Goal: Check status: Check status

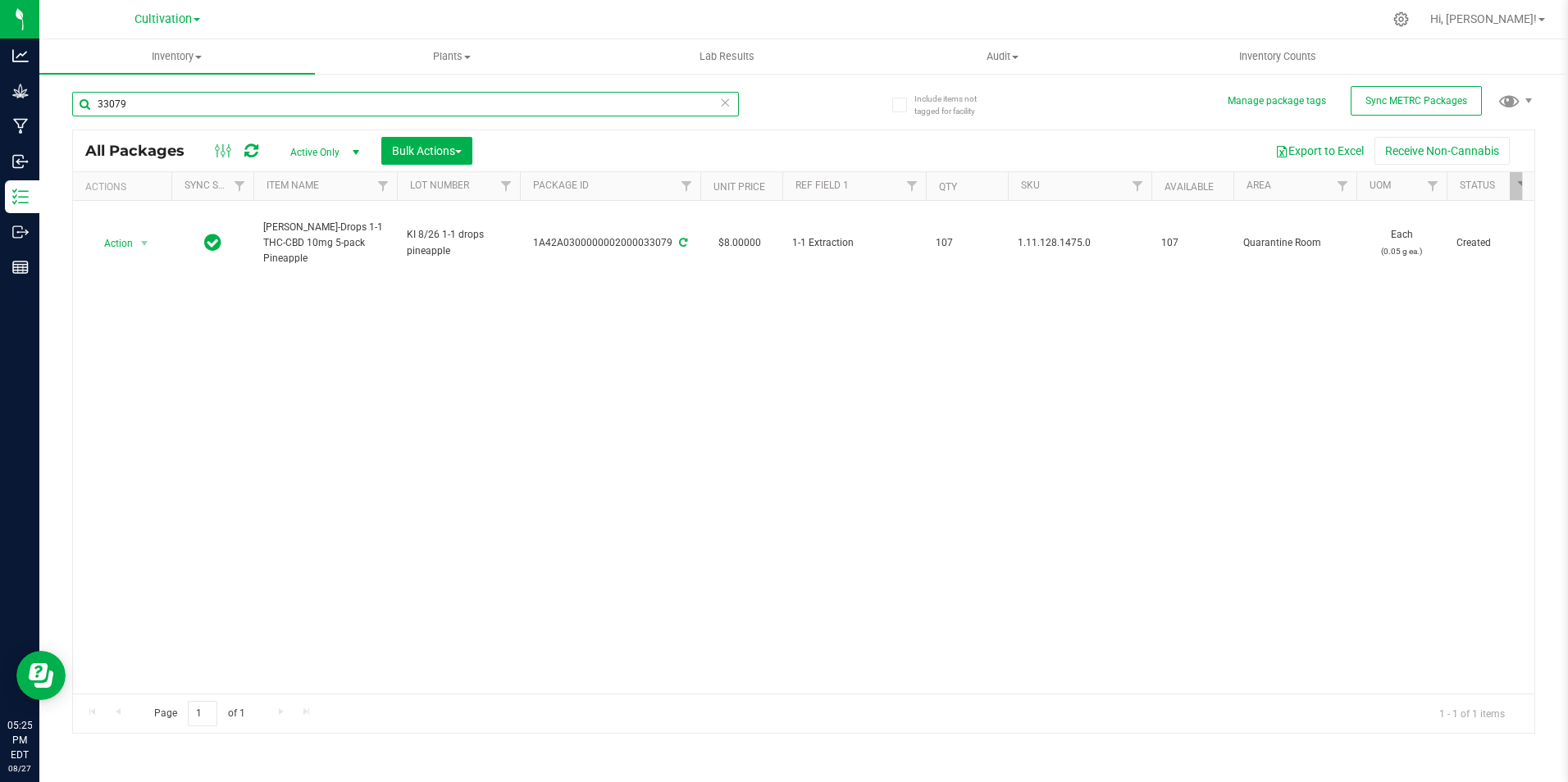
drag, startPoint x: 218, startPoint y: 99, endPoint x: 272, endPoint y: 138, distance: 66.6
click at [121, 89] on div "33079" at bounding box center [438, 103] width 732 height 52
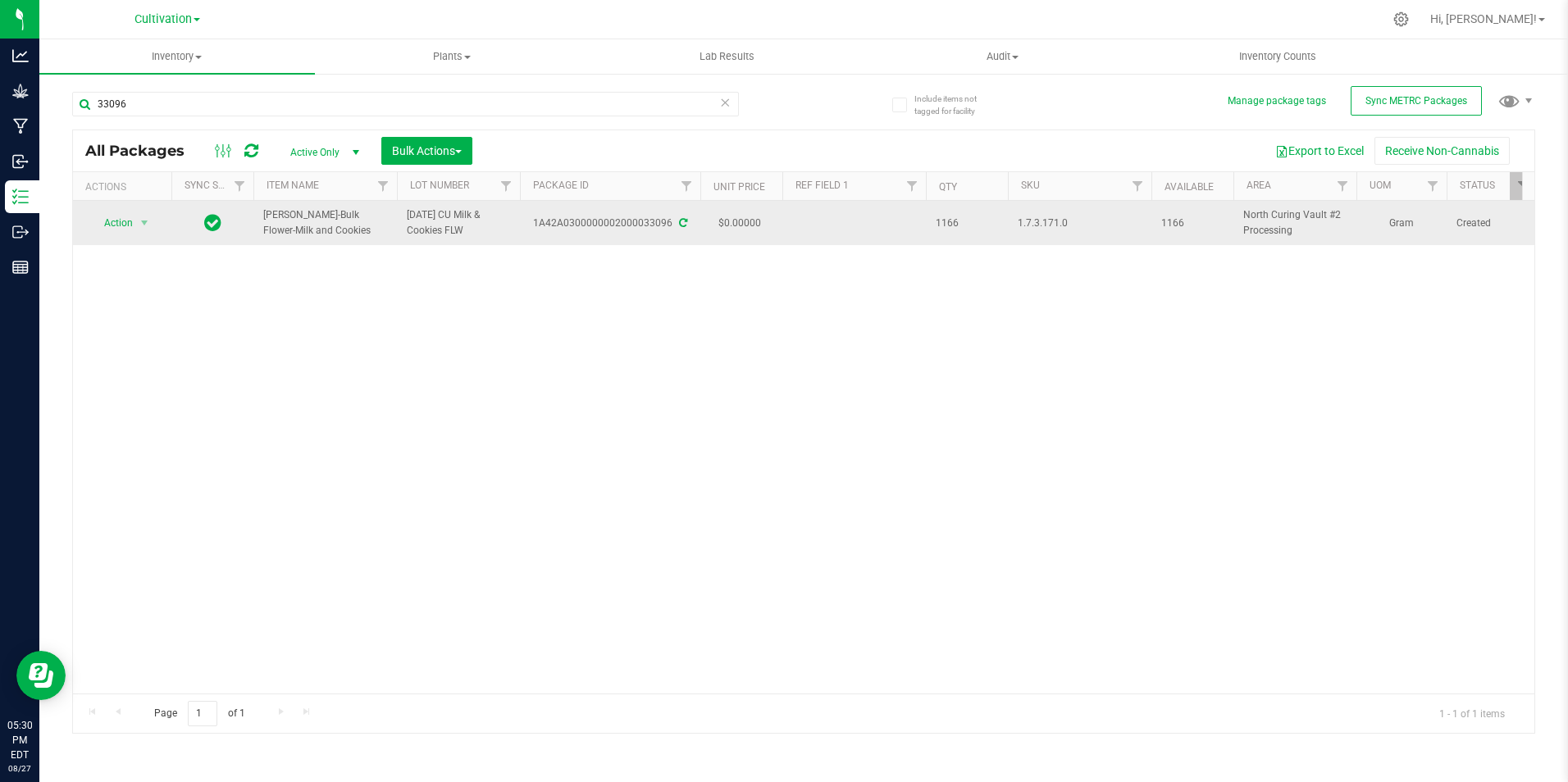
drag, startPoint x: 302, startPoint y: 231, endPoint x: 258, endPoint y: 222, distance: 44.9
click at [258, 222] on td "[PERSON_NAME]-Bulk Flower-Milk and Cookies" at bounding box center [325, 222] width 144 height 44
copy span "[PERSON_NAME]-Bulk Flower-Milk and Cookies"
drag, startPoint x: 537, startPoint y: 235, endPoint x: 673, endPoint y: 244, distance: 136.3
click at [673, 244] on td "1A42A0300000002000033096" at bounding box center [610, 222] width 181 height 44
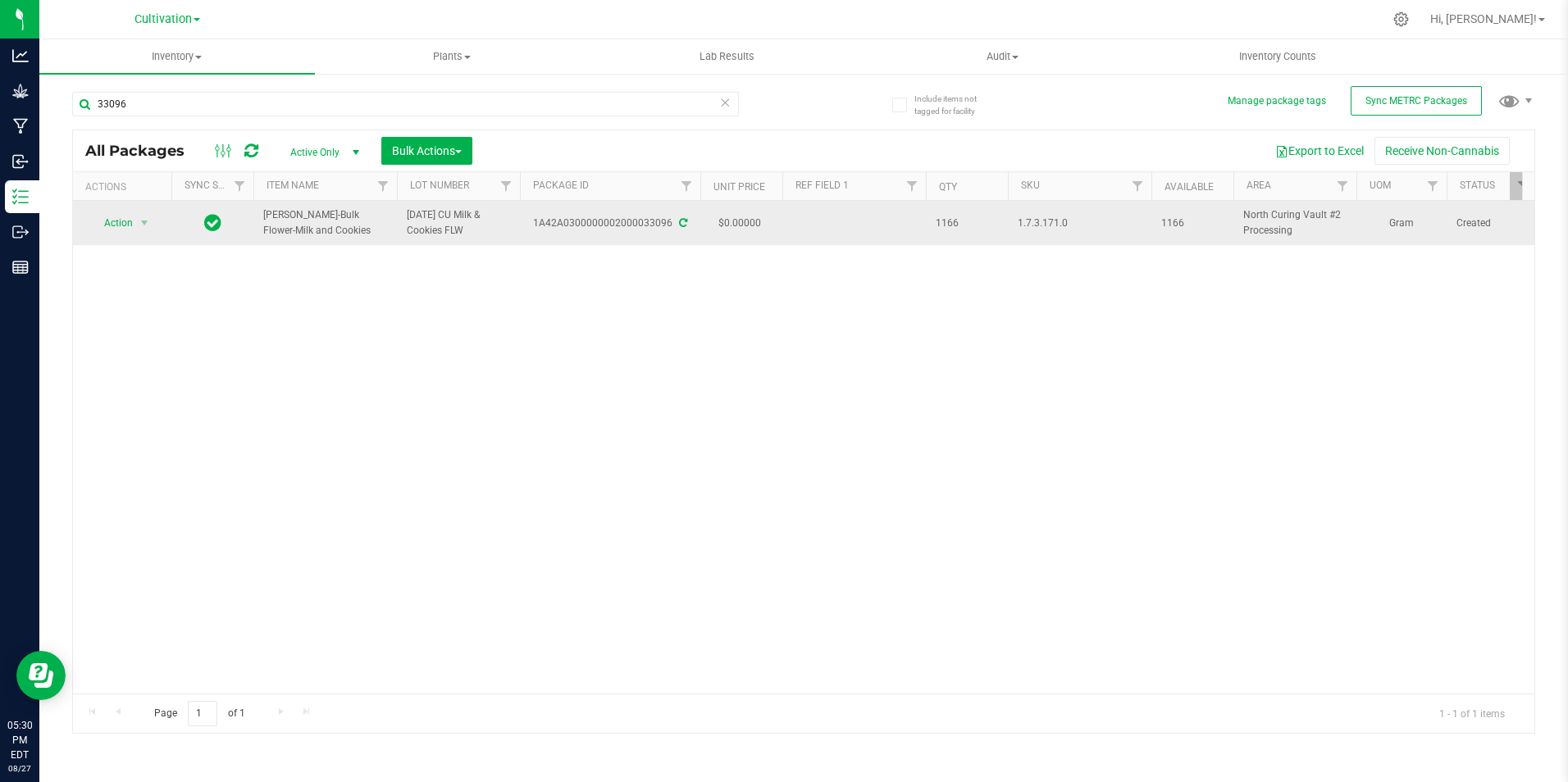
copy div "1A42A0300000002000033096"
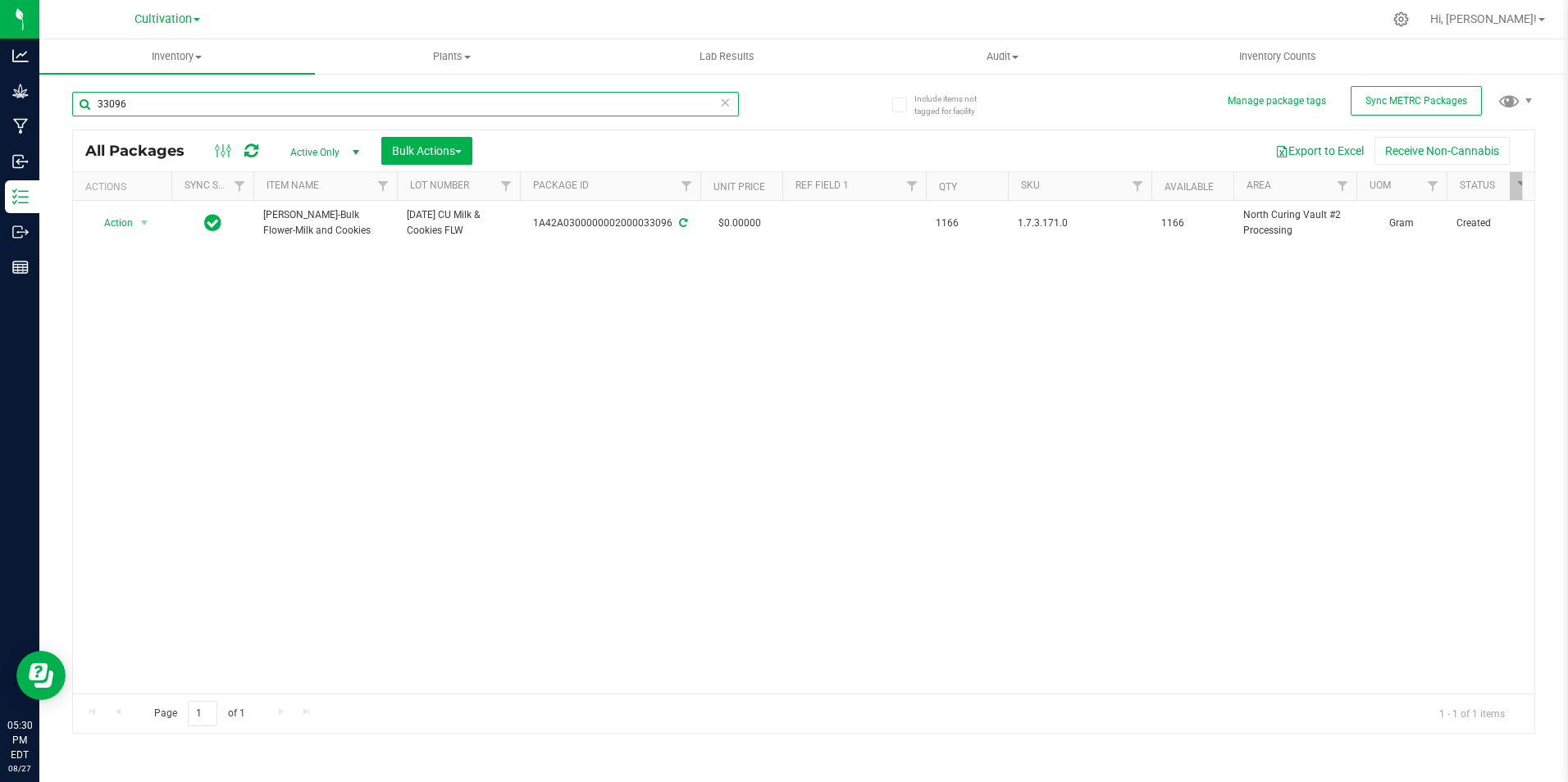
click at [243, 112] on input "33096" at bounding box center [405, 103] width 667 height 24
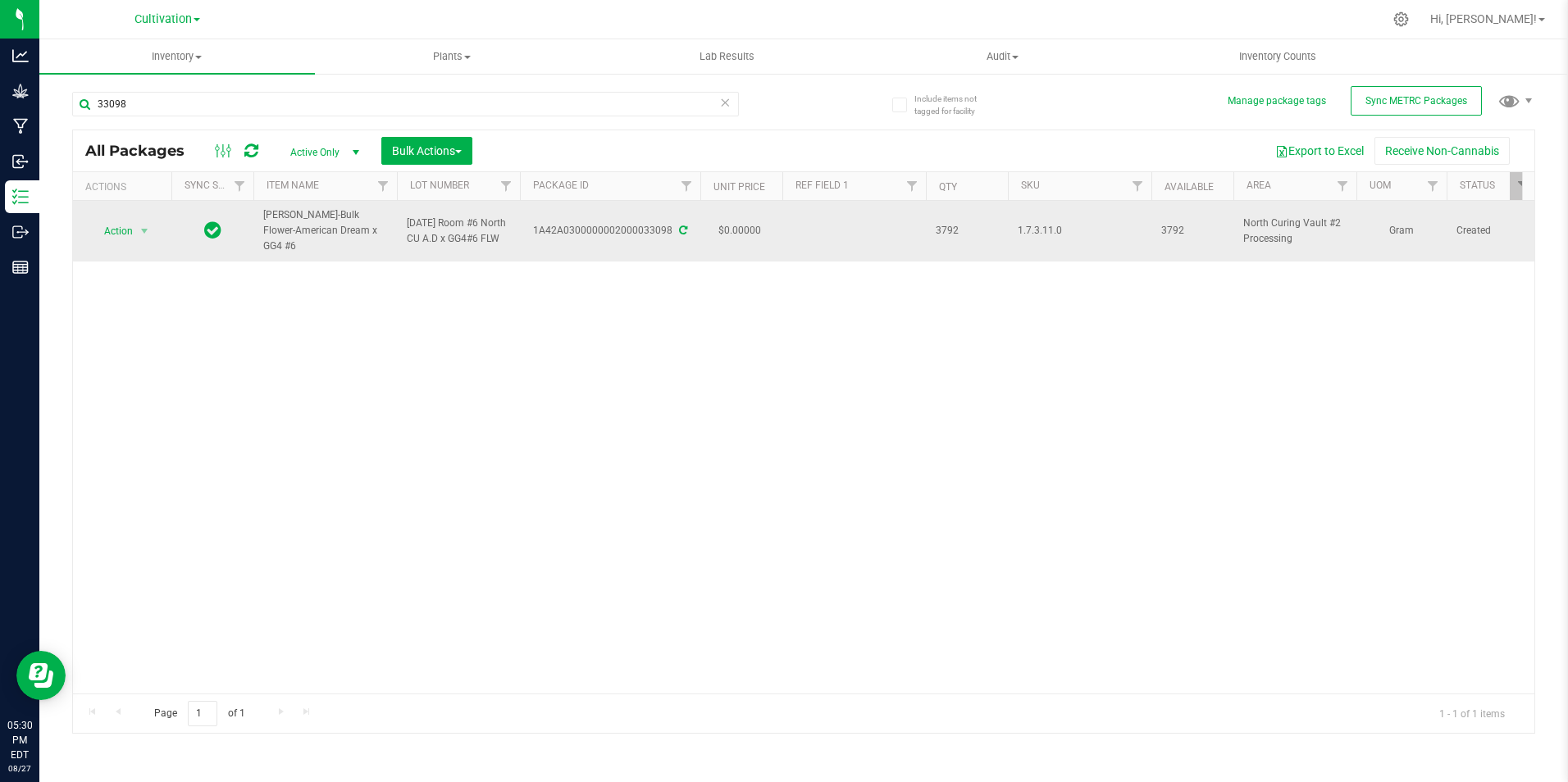
drag, startPoint x: 340, startPoint y: 238, endPoint x: 258, endPoint y: 227, distance: 82.7
click at [258, 227] on td "[PERSON_NAME]-Bulk Flower-American Dream x GG4 #6" at bounding box center [325, 230] width 144 height 60
copy span "[PERSON_NAME]-Bulk Flower-American Dream x GG4 #6"
drag, startPoint x: 546, startPoint y: 243, endPoint x: 669, endPoint y: 255, distance: 123.6
click at [669, 255] on td "1A42A0300000002000033098" at bounding box center [610, 230] width 181 height 60
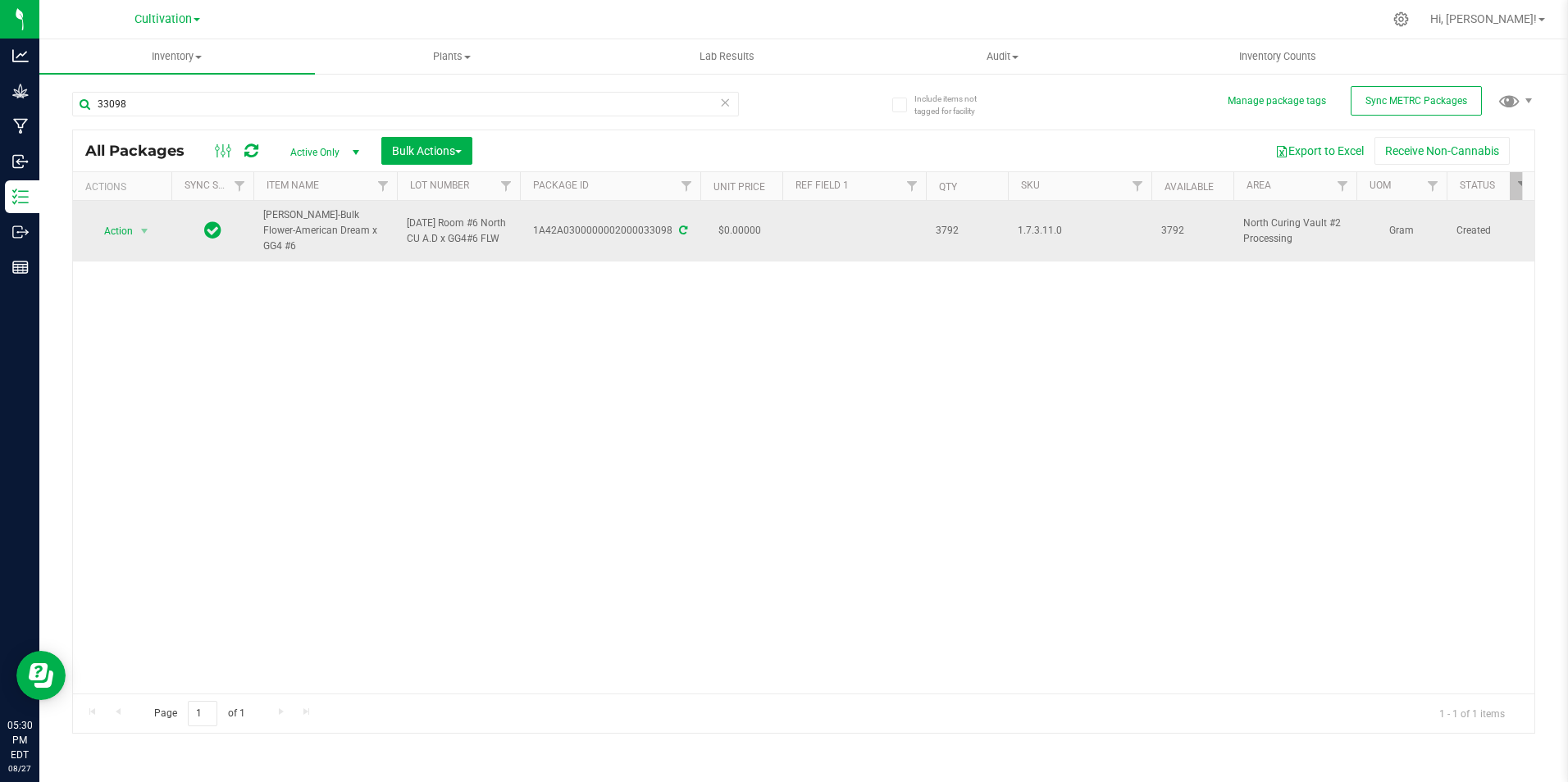
copy div "1A42A0300000002000033098"
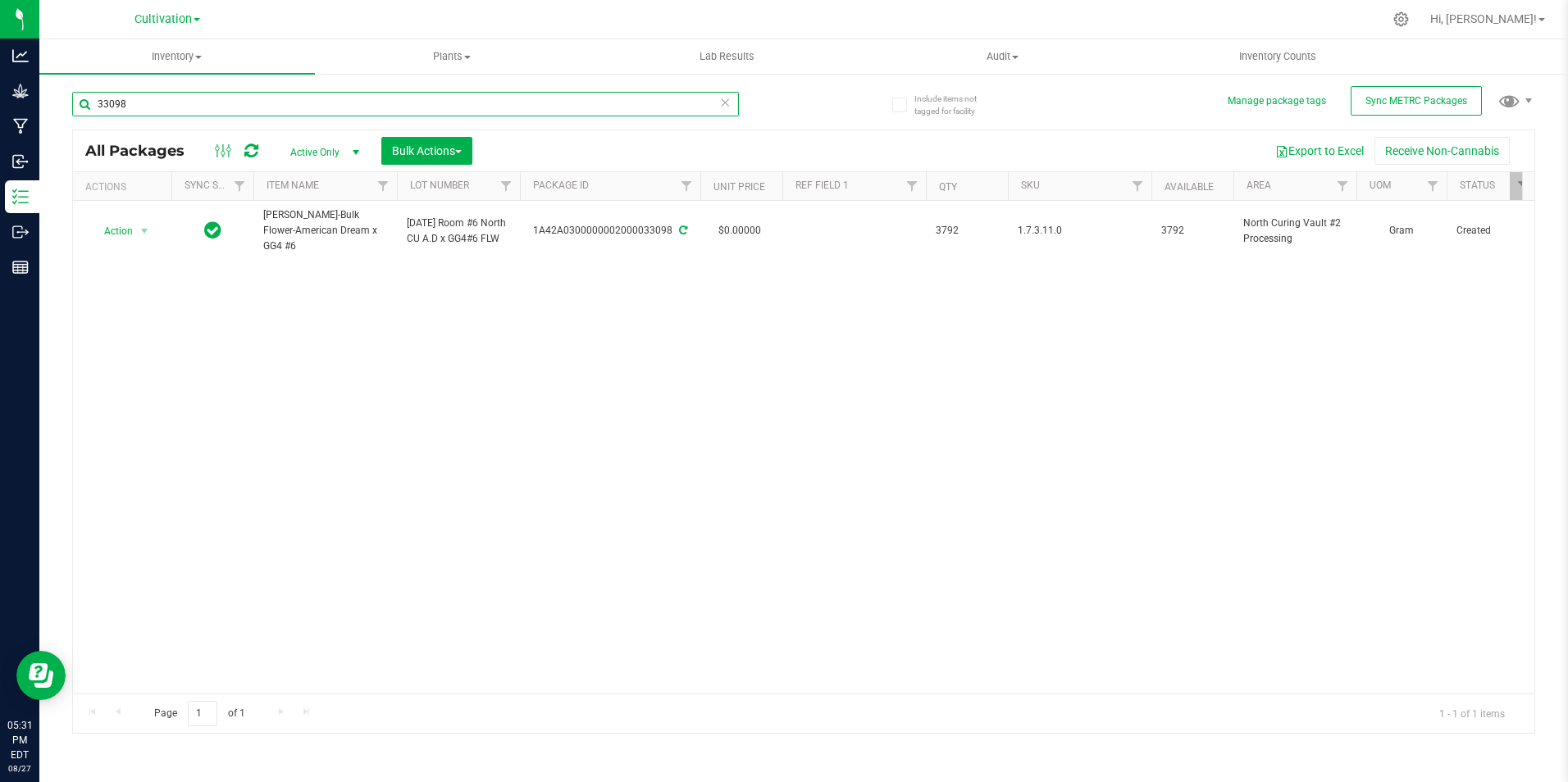
click at [247, 108] on input "33098" at bounding box center [405, 103] width 667 height 24
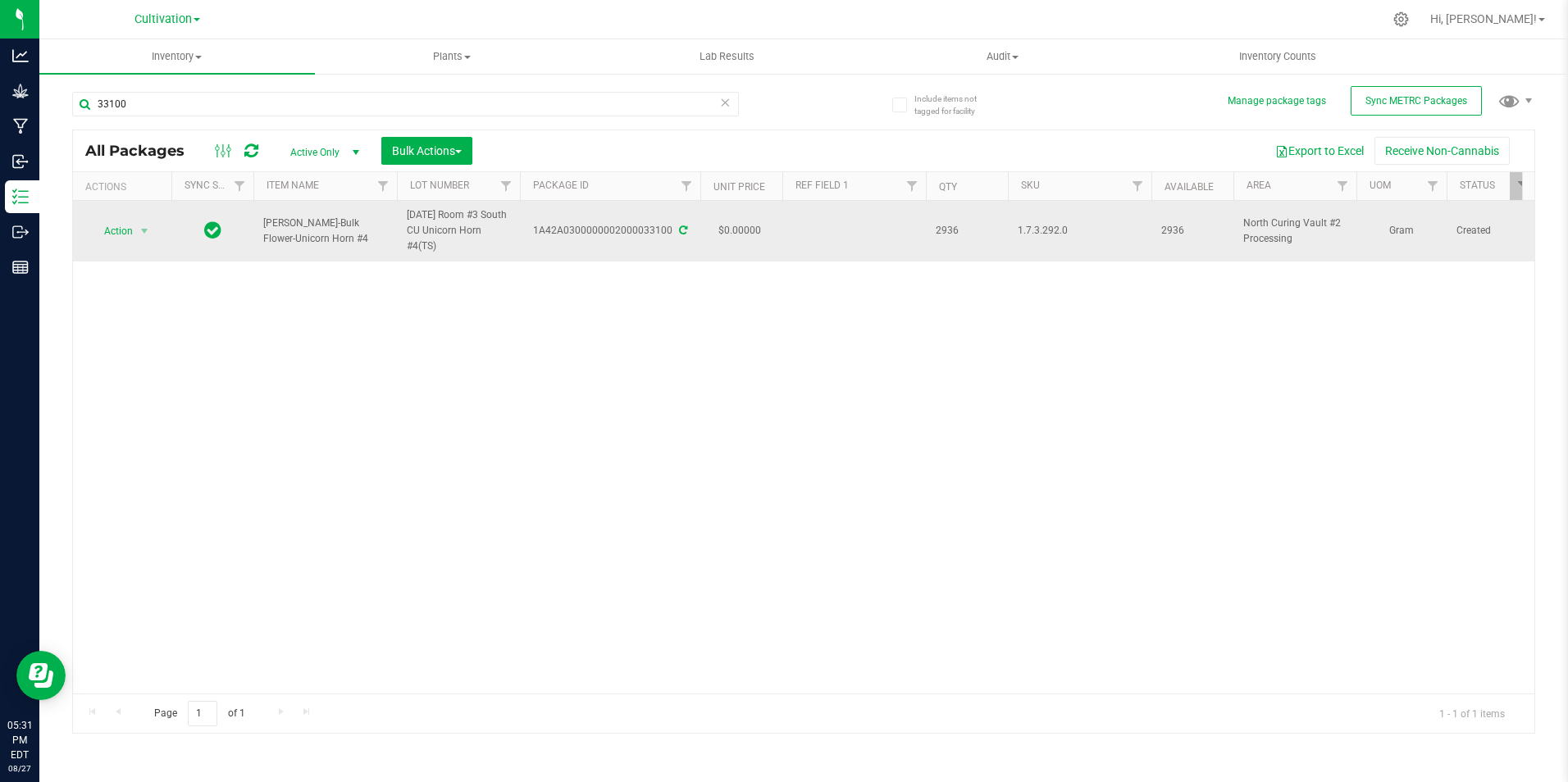
drag, startPoint x: 308, startPoint y: 235, endPoint x: 256, endPoint y: 227, distance: 52.6
click at [256, 227] on td "[PERSON_NAME]-Bulk Flower-Unicorn Horn #4" at bounding box center [325, 230] width 144 height 60
copy span "[PERSON_NAME]-Bulk Flower-Unicorn Horn #4"
drag, startPoint x: 536, startPoint y: 242, endPoint x: 668, endPoint y: 246, distance: 132.1
click at [668, 246] on td "1A42A0300000002000033100" at bounding box center [610, 230] width 181 height 60
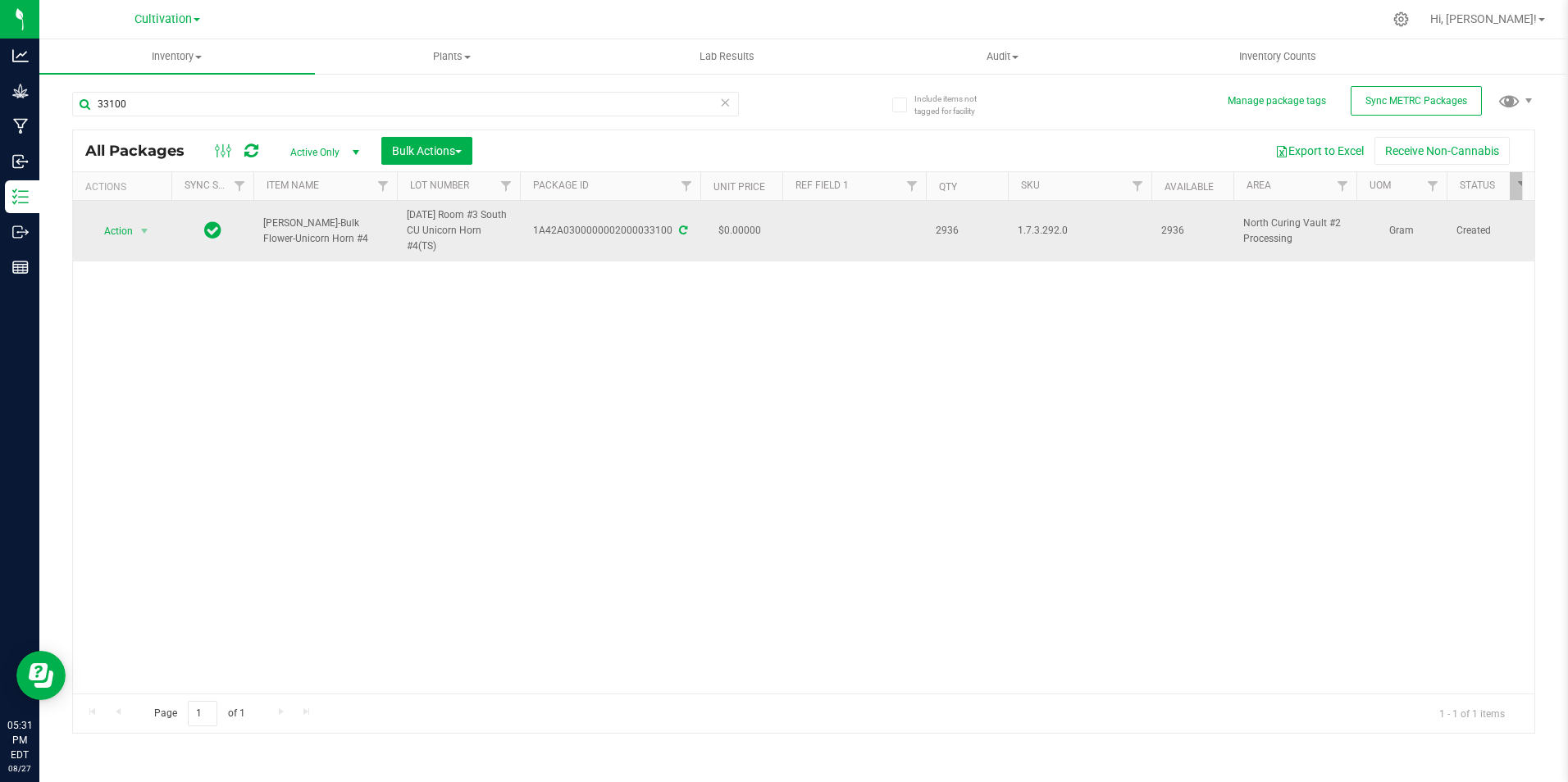
copy div "1A42A0300000002000033100"
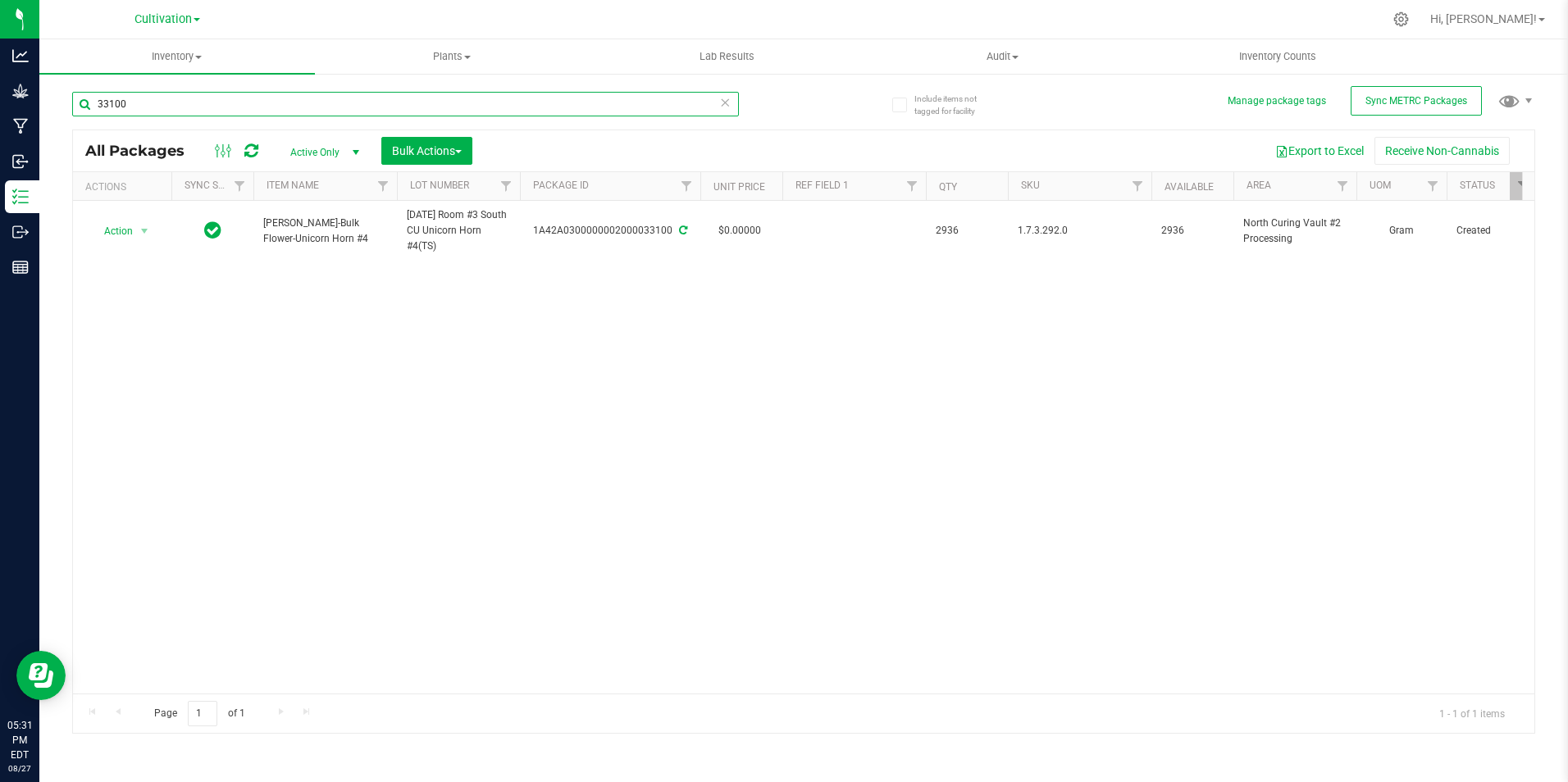
drag, startPoint x: 238, startPoint y: 101, endPoint x: 248, endPoint y: 98, distance: 10.4
click at [238, 101] on input "33100" at bounding box center [405, 103] width 667 height 24
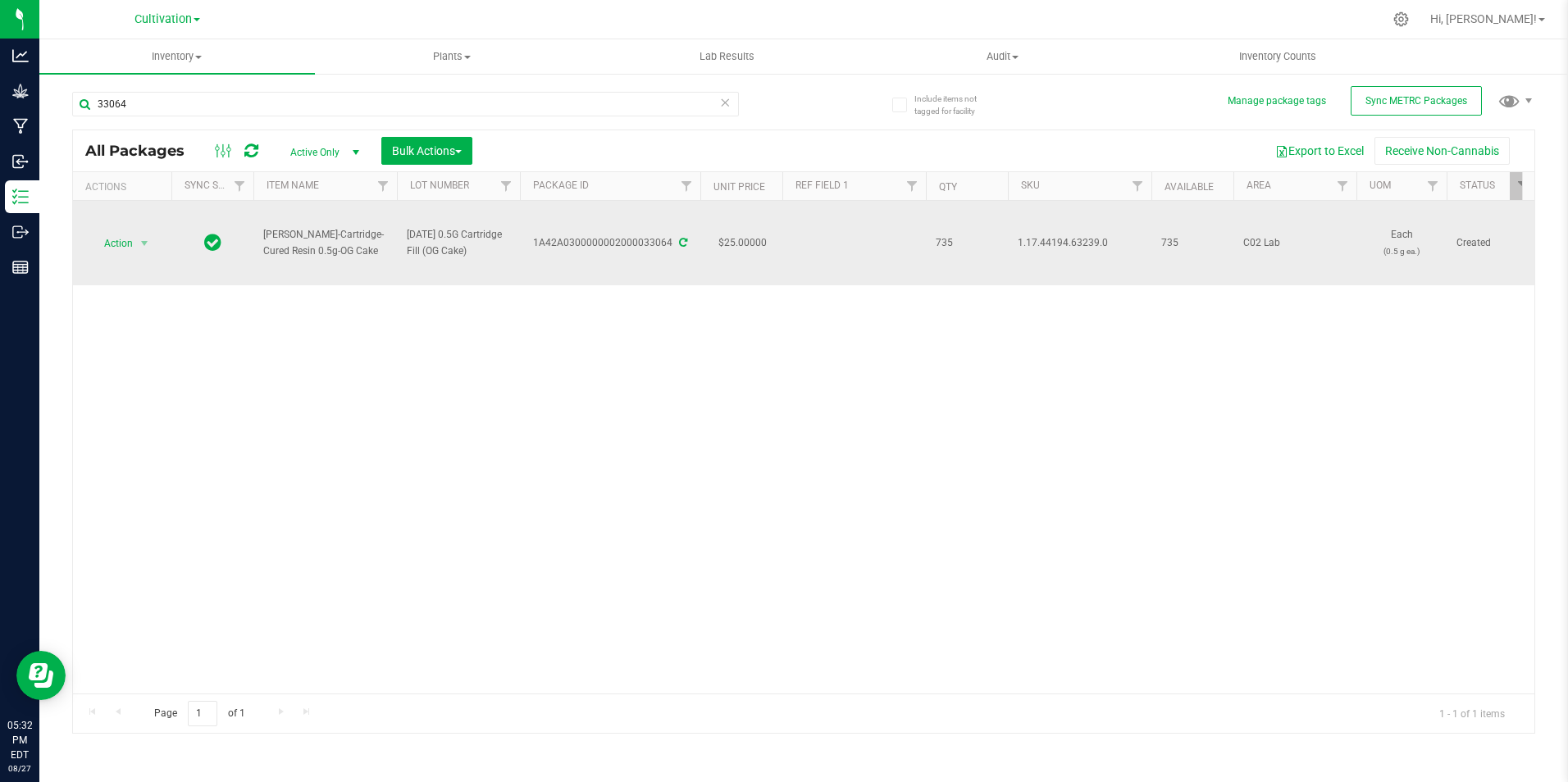
drag, startPoint x: 345, startPoint y: 251, endPoint x: 260, endPoint y: 230, distance: 87.6
click at [260, 230] on td "[PERSON_NAME]-Cartridge-Cured Resin 0.5g-OG Cake" at bounding box center [325, 243] width 144 height 84
copy span "[PERSON_NAME]-Cartridge-Cured Resin 0.5g-OG Cake"
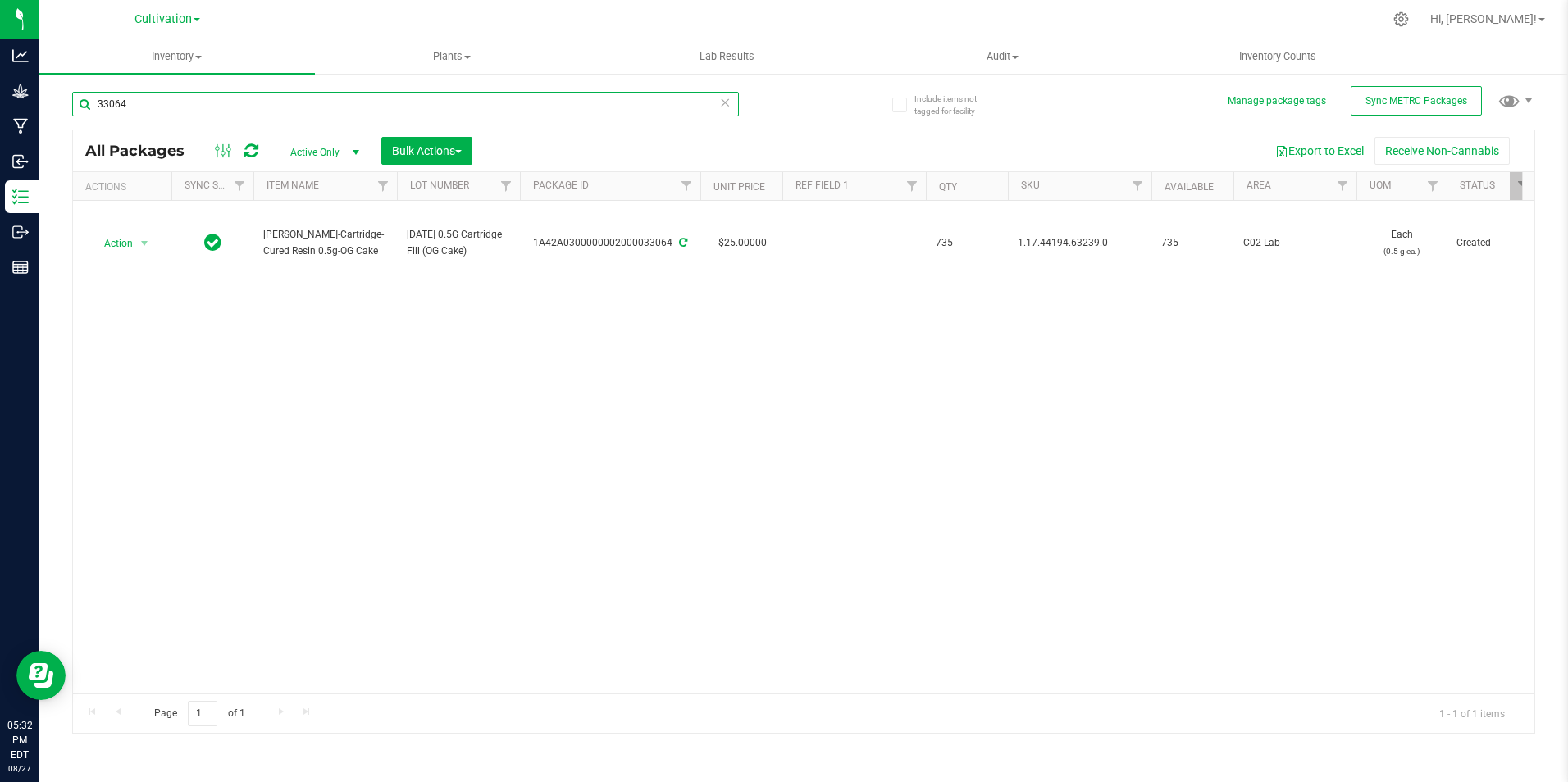
click at [131, 104] on input "33064" at bounding box center [405, 103] width 667 height 24
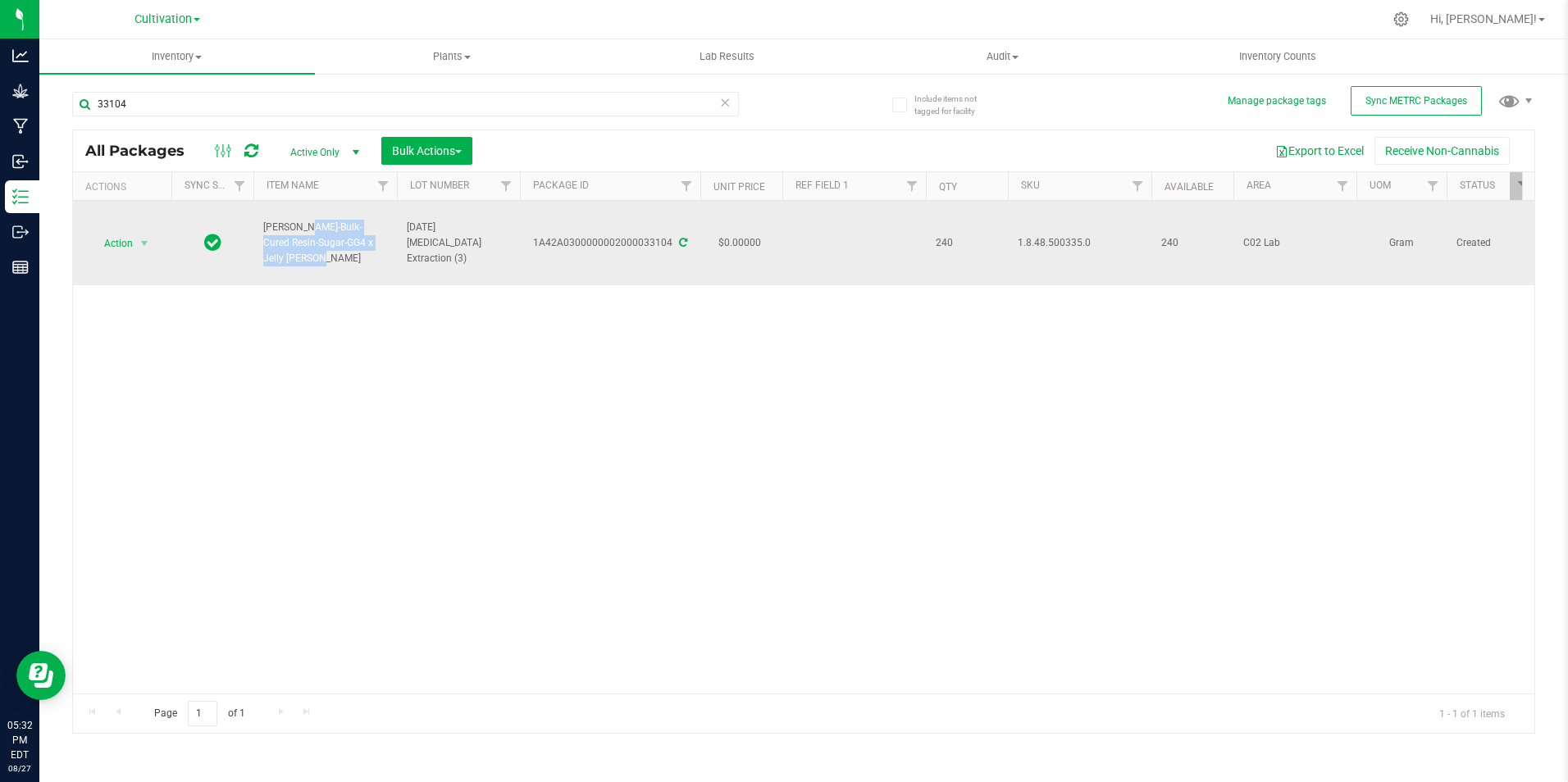
click at [265, 238] on span "[PERSON_NAME]-Bulk-Cured Resin-Sugar-GG4 x Jelly [PERSON_NAME]" at bounding box center [325, 243] width 124 height 48
drag, startPoint x: 584, startPoint y: 251, endPoint x: 675, endPoint y: 251, distance: 91.0
click at [675, 251] on div "1A42A0300000002000033104" at bounding box center [610, 243] width 185 height 15
copy div "1A42A0300000002000033104"
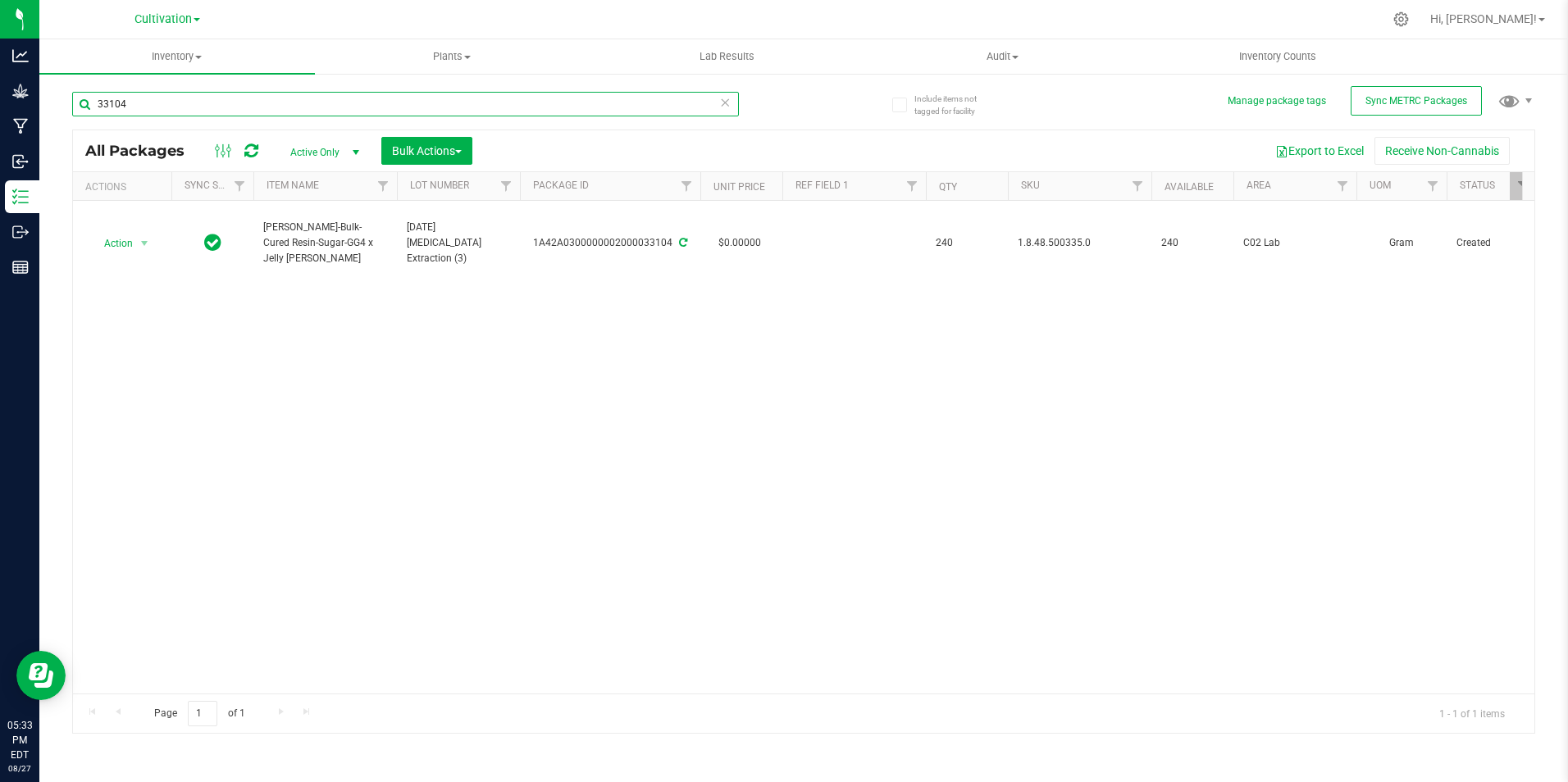
click at [245, 99] on input "33104" at bounding box center [405, 103] width 667 height 24
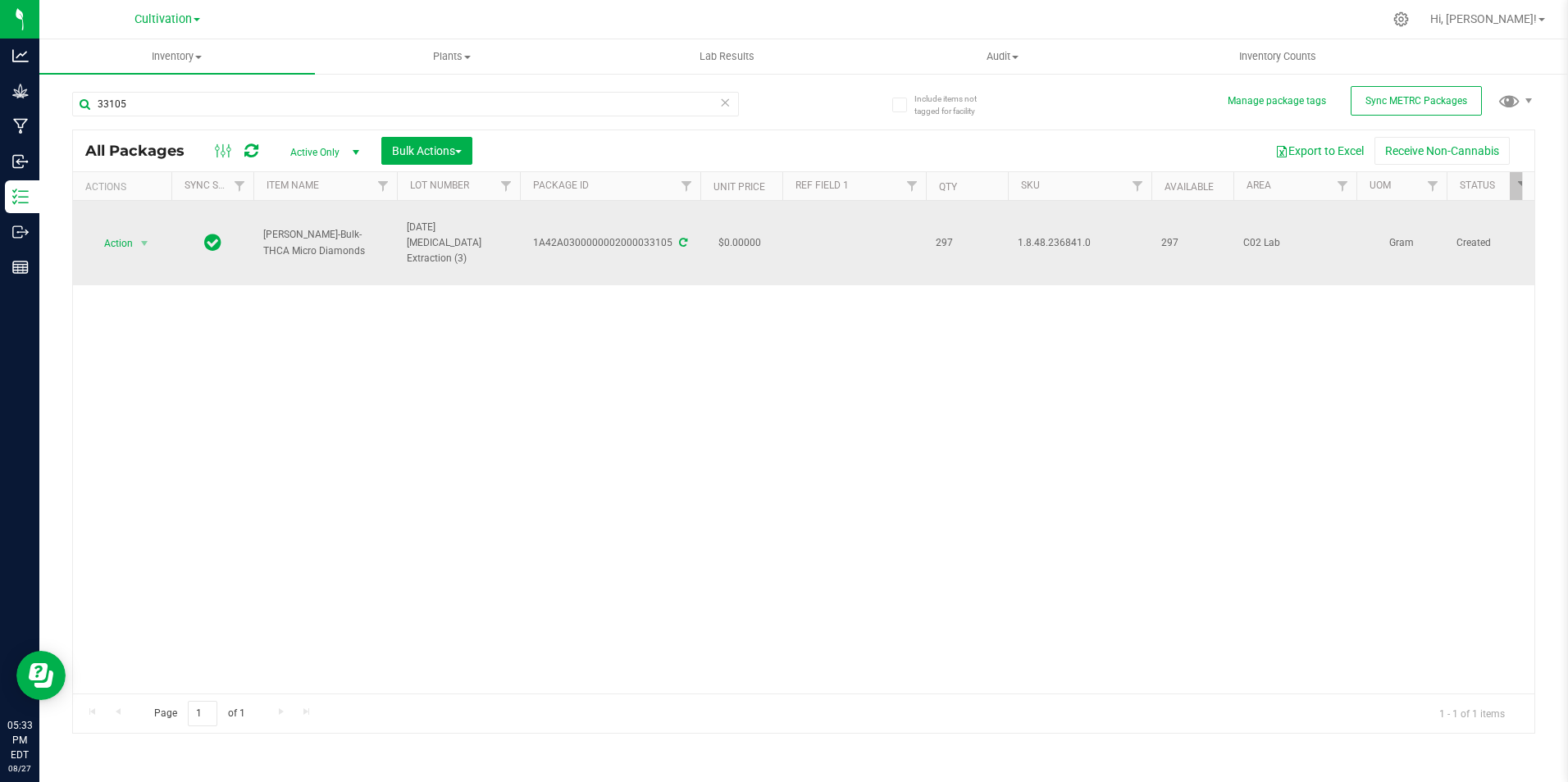
drag, startPoint x: 319, startPoint y: 253, endPoint x: 255, endPoint y: 229, distance: 68.4
click at [255, 232] on td "[PERSON_NAME]-Bulk-THCA Micro Diamonds" at bounding box center [325, 243] width 144 height 84
copy span "[PERSON_NAME]-Bulk-THCA Micro Diamonds"
drag, startPoint x: 535, startPoint y: 241, endPoint x: 668, endPoint y: 250, distance: 133.3
click at [668, 250] on div "1A42A0300000002000033105" at bounding box center [610, 243] width 185 height 15
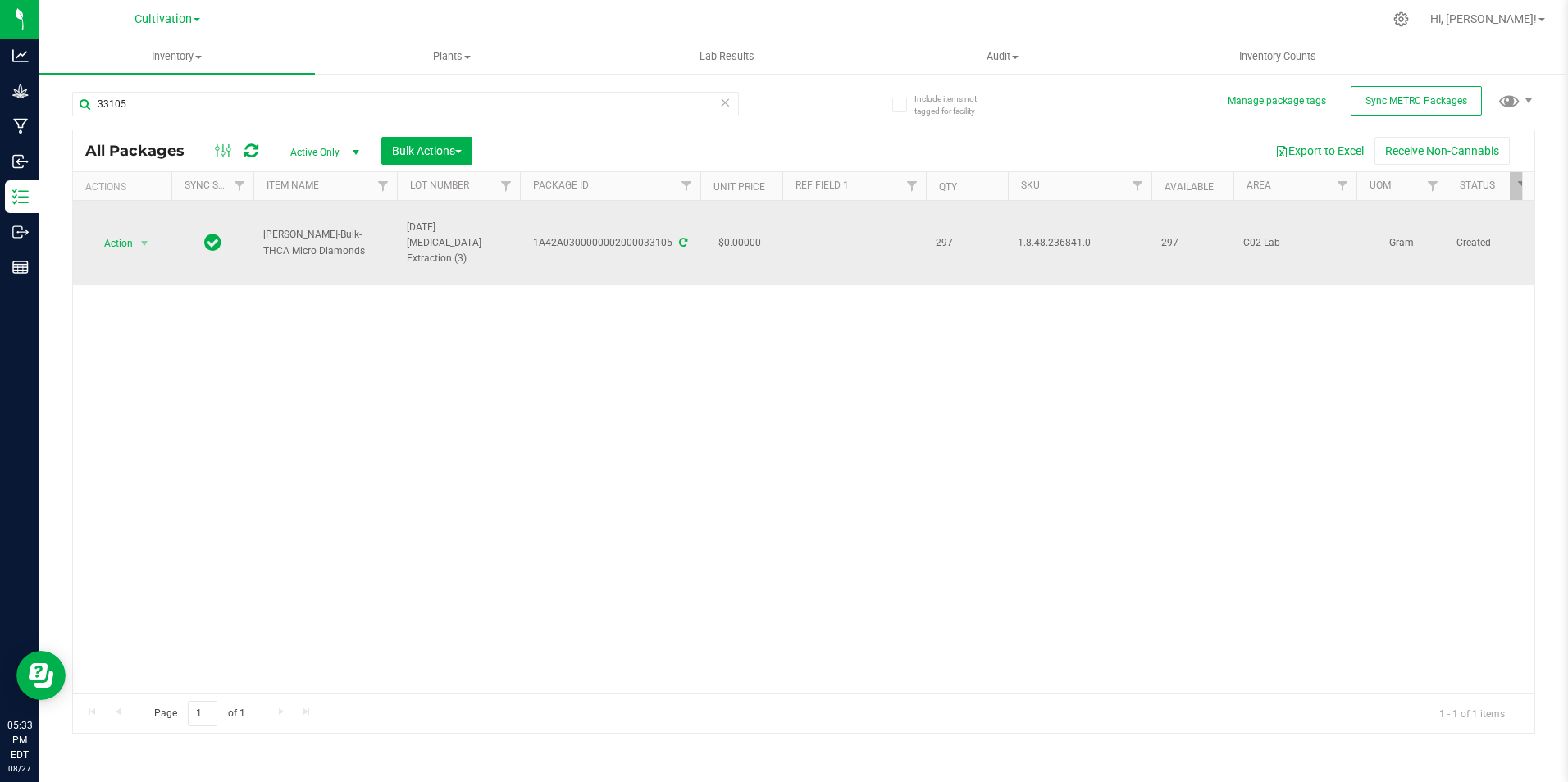
copy div "1A42A0300000002000033105"
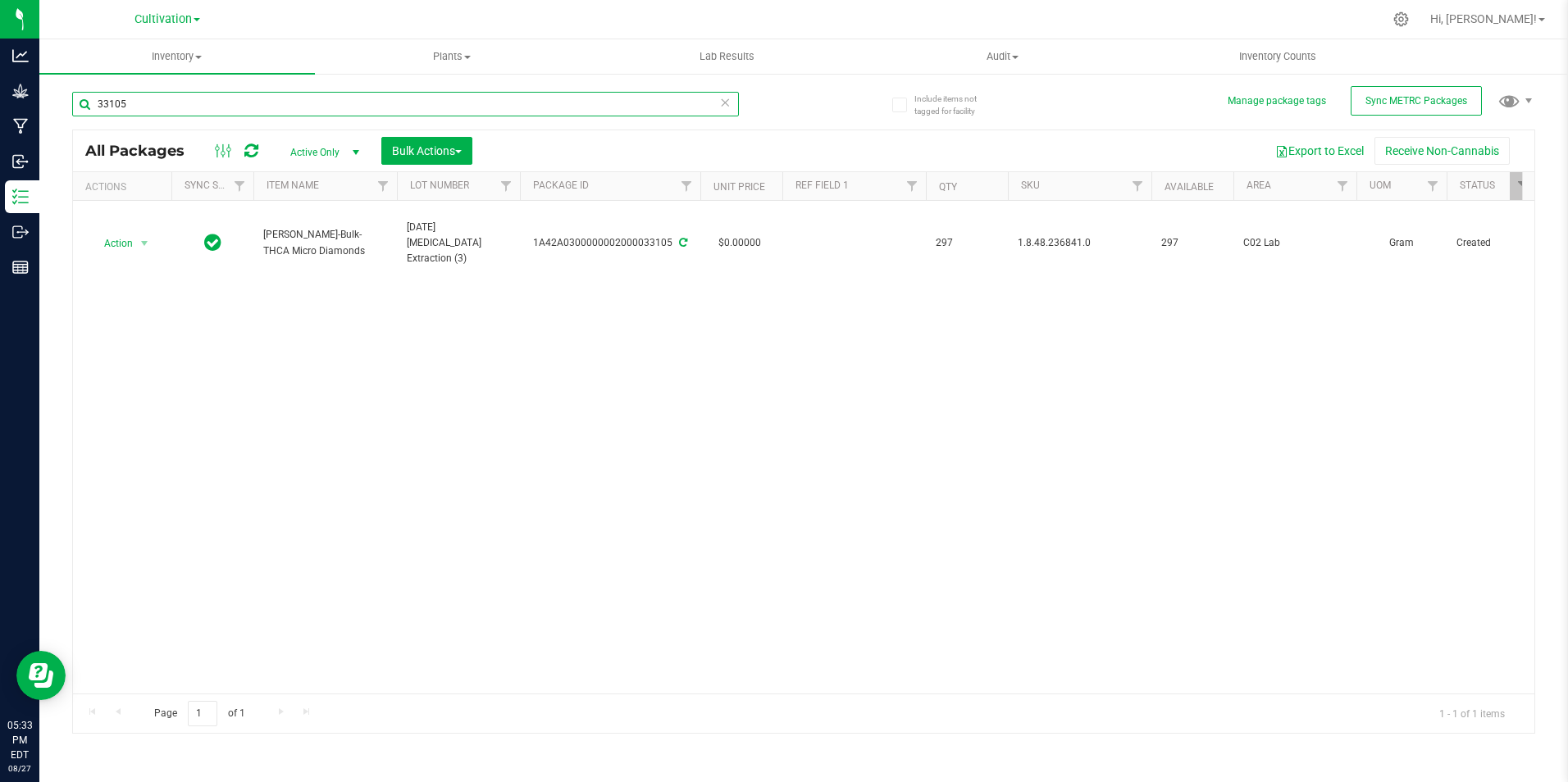
click at [270, 110] on input "33105" at bounding box center [405, 103] width 667 height 24
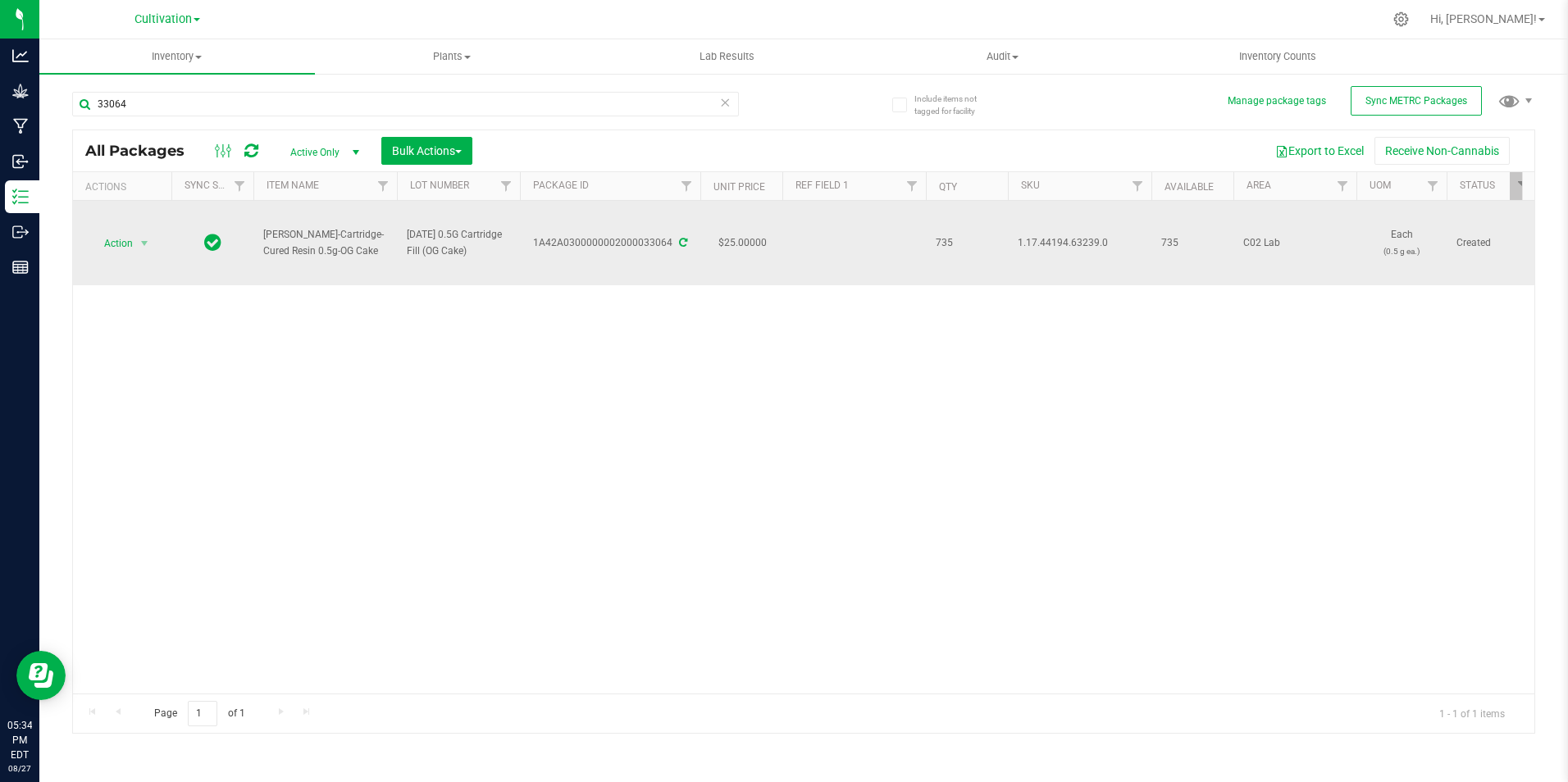
drag, startPoint x: 350, startPoint y: 253, endPoint x: 257, endPoint y: 248, distance: 93.1
click at [257, 248] on td "[PERSON_NAME]-Cartridge-Cured Resin 0.5g-OG Cake" at bounding box center [325, 243] width 144 height 84
drag, startPoint x: 536, startPoint y: 246, endPoint x: 673, endPoint y: 249, distance: 137.0
click at [673, 249] on div "1A42A0300000002000033064" at bounding box center [610, 243] width 185 height 15
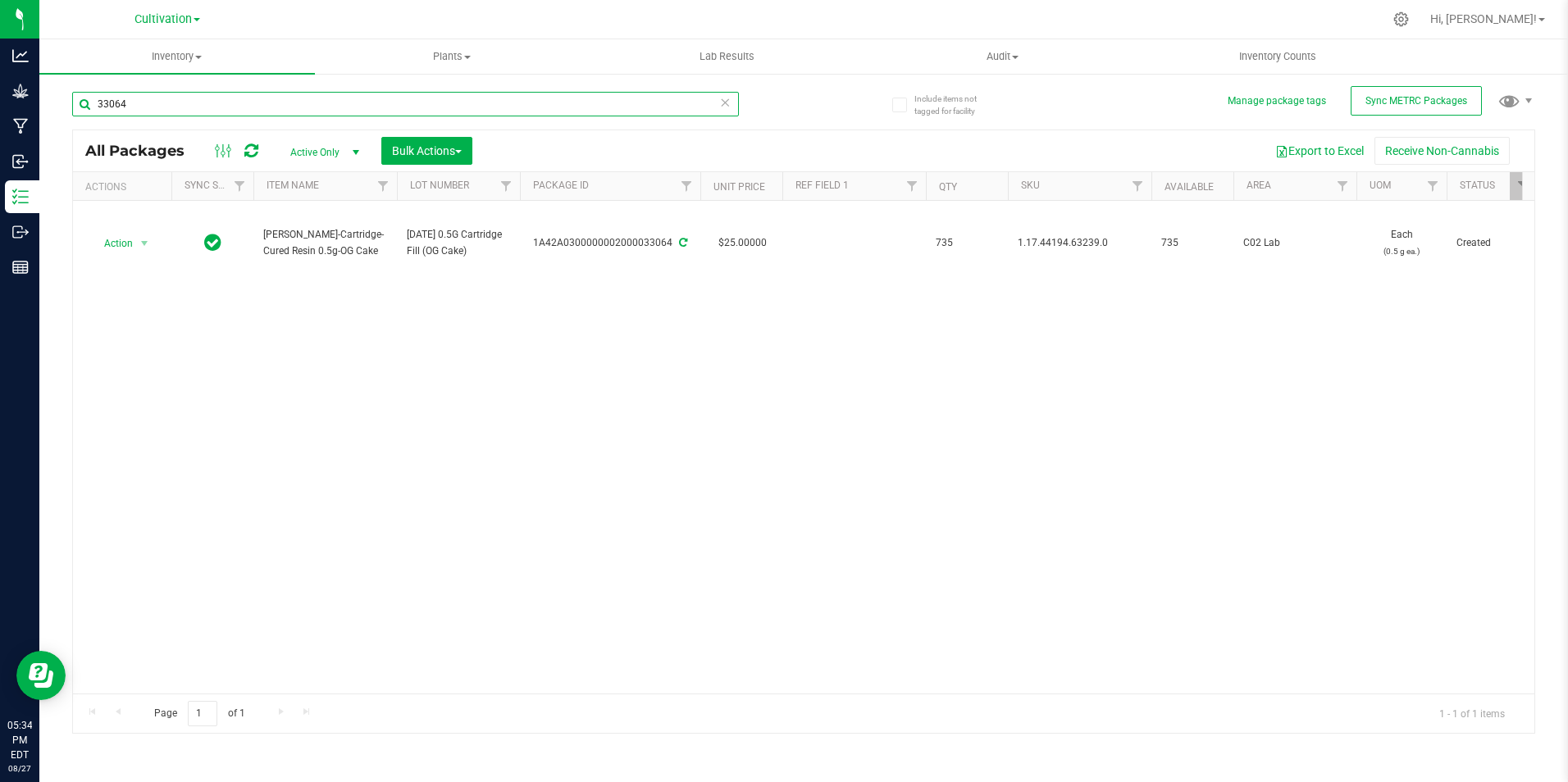
click at [181, 112] on input "33064" at bounding box center [405, 103] width 667 height 24
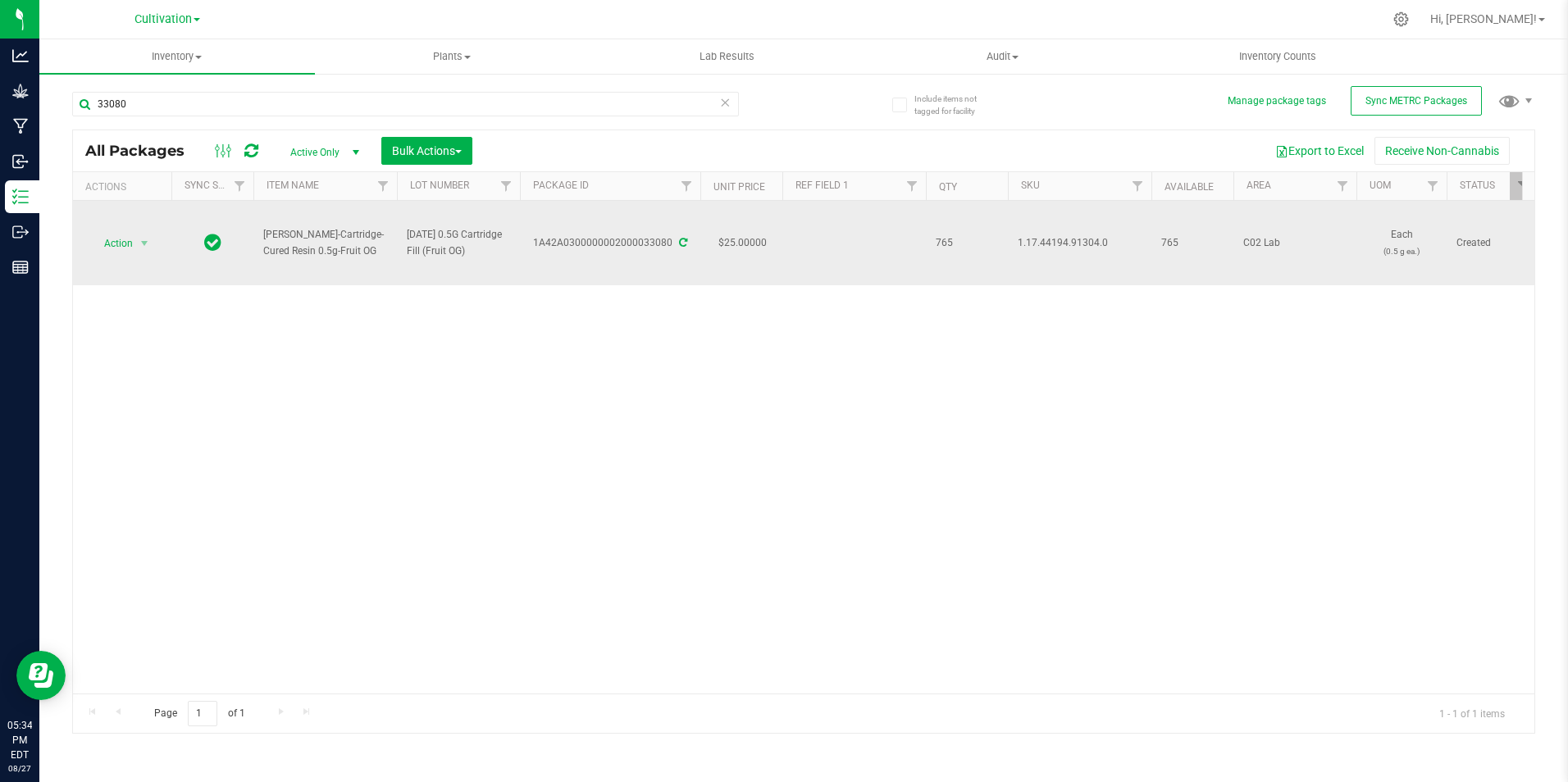
drag, startPoint x: 411, startPoint y: 271, endPoint x: 256, endPoint y: 253, distance: 156.0
click at [256, 253] on td "[PERSON_NAME]-Cartridge-Cured Resin 0.5g-Fruit OG" at bounding box center [325, 243] width 144 height 84
drag, startPoint x: 537, startPoint y: 257, endPoint x: 672, endPoint y: 268, distance: 135.4
click at [672, 268] on td "1A42A0300000002000033080" at bounding box center [610, 243] width 181 height 84
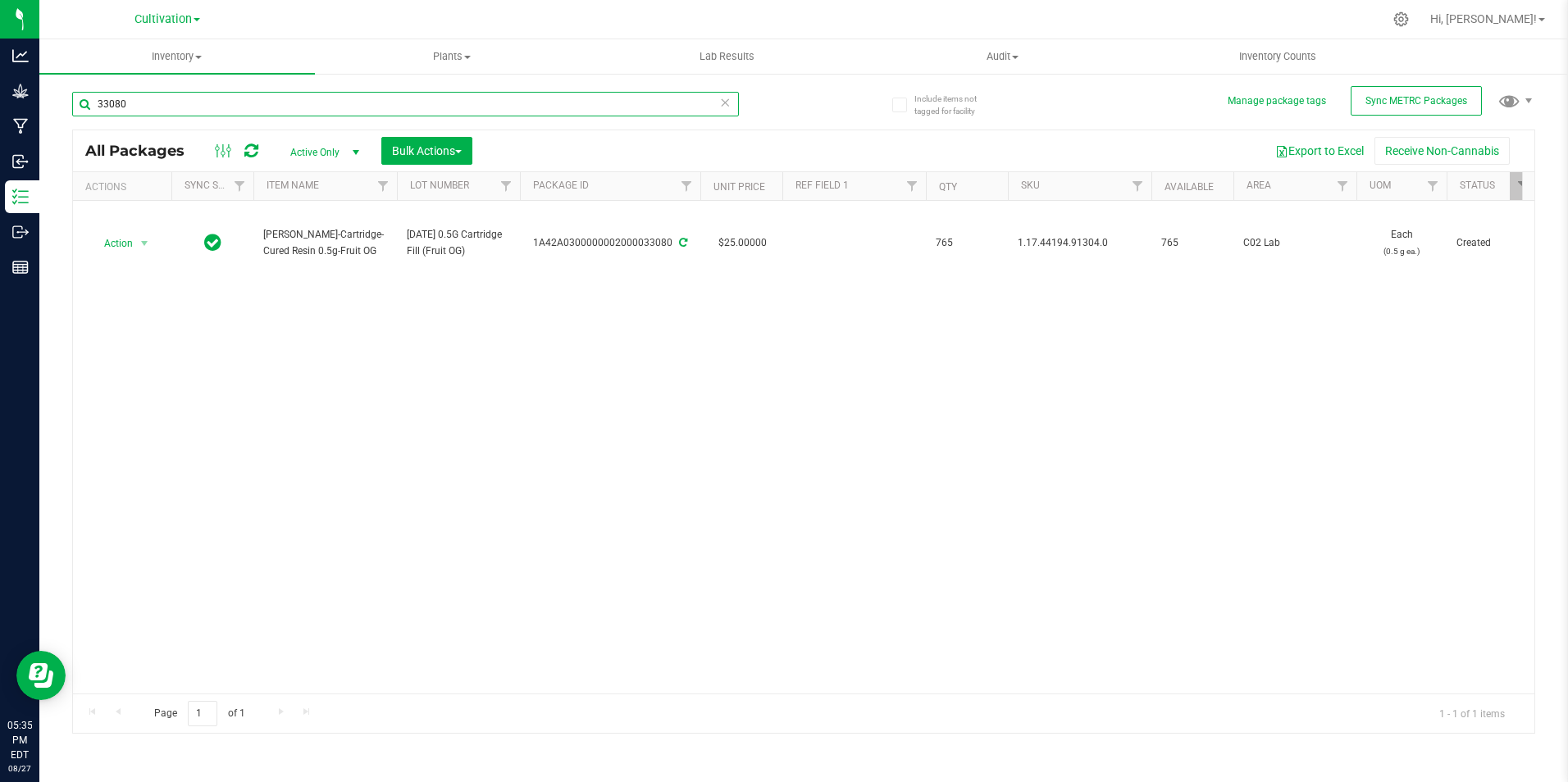
click at [192, 103] on input "33080" at bounding box center [405, 103] width 667 height 24
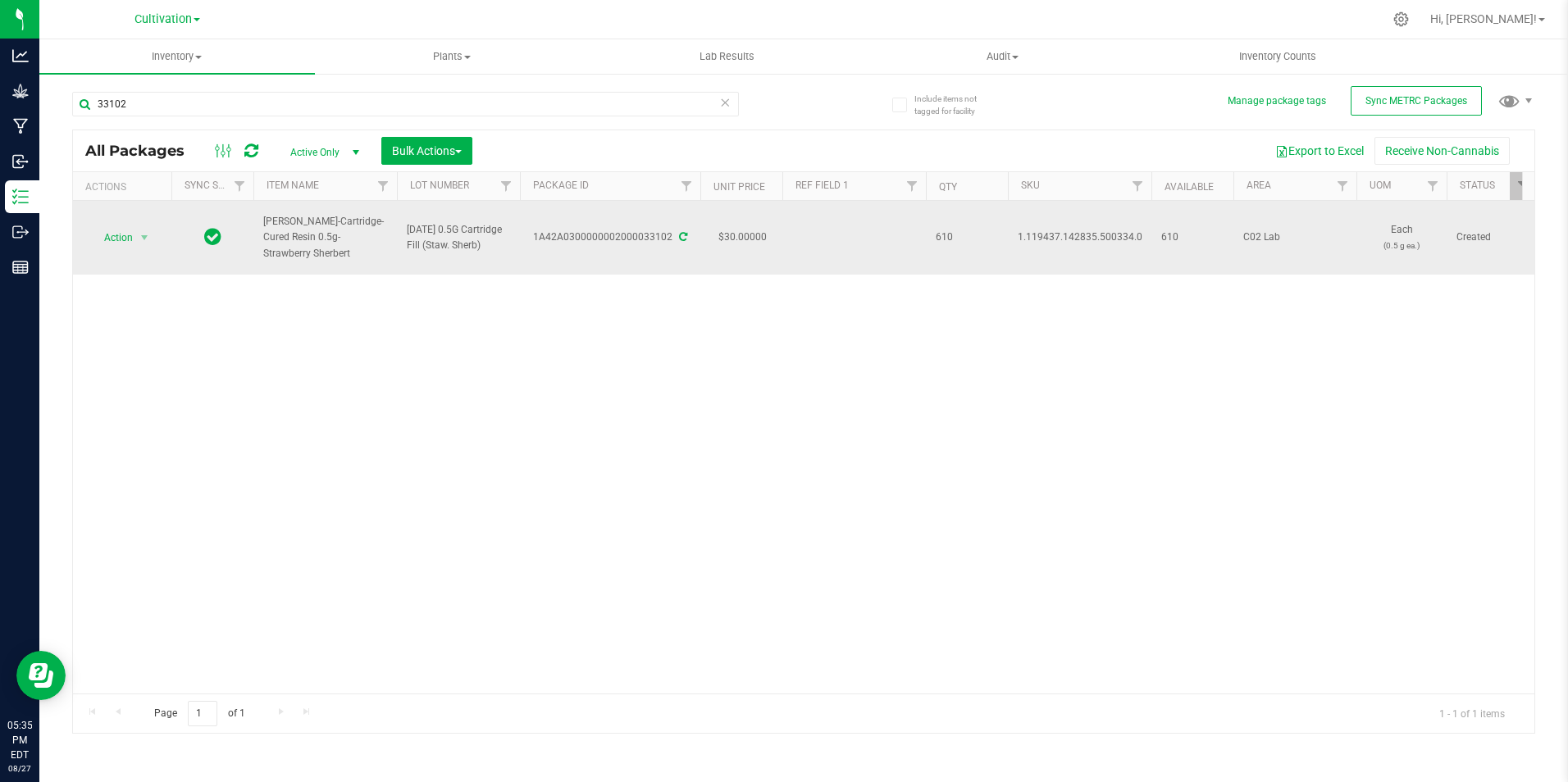
drag, startPoint x: 318, startPoint y: 251, endPoint x: 257, endPoint y: 235, distance: 63.1
click at [257, 235] on td "[PERSON_NAME]-Cartridge-Cured Resin 0.5g-Strawberry Sherbert" at bounding box center [325, 237] width 144 height 74
drag, startPoint x: 549, startPoint y: 238, endPoint x: 563, endPoint y: 238, distance: 14.0
click at [563, 238] on div "1A42A0300000002000033102" at bounding box center [610, 236] width 185 height 15
drag, startPoint x: 574, startPoint y: 247, endPoint x: 539, endPoint y: 270, distance: 41.9
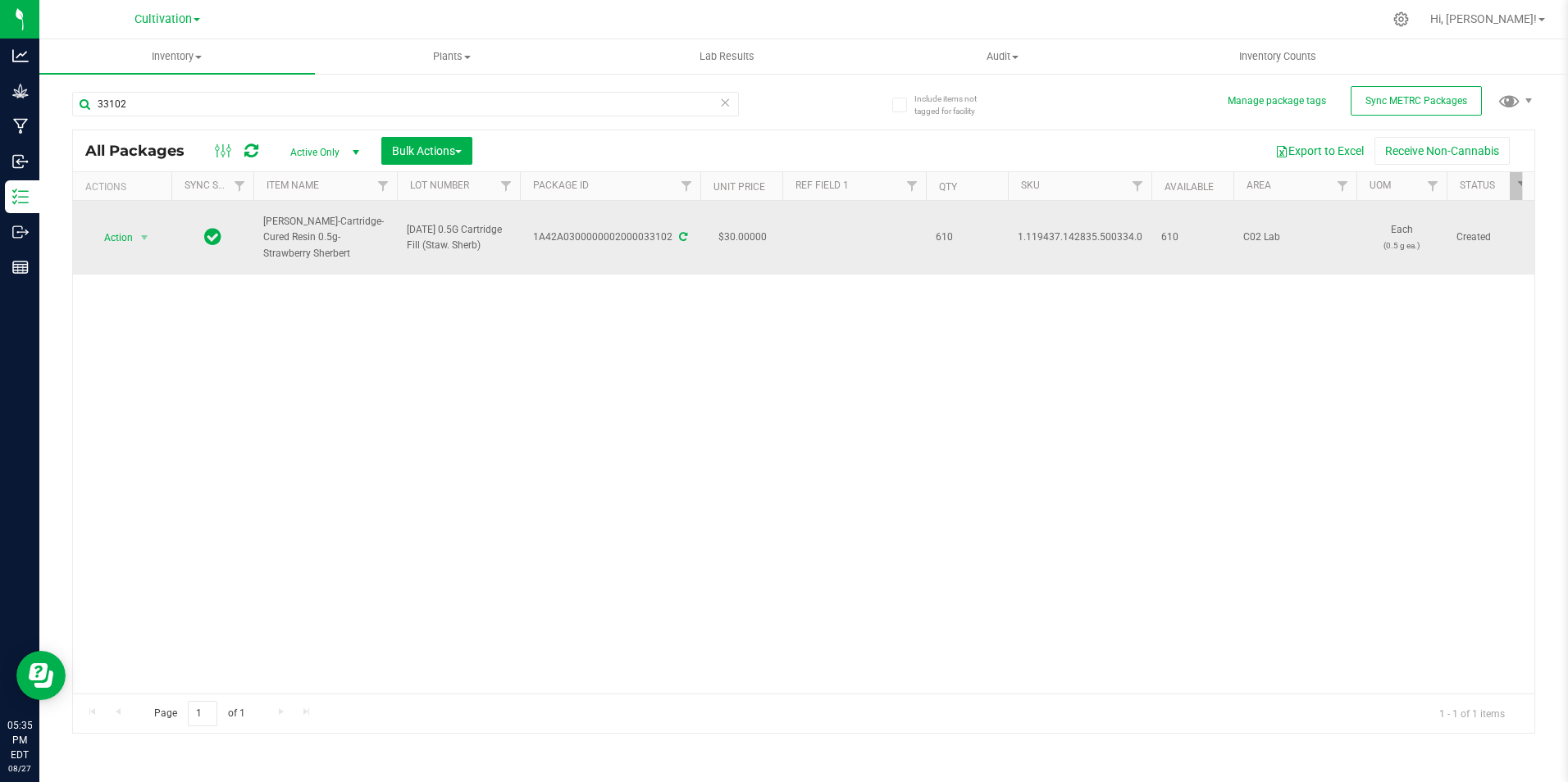
click at [575, 305] on div "Action Action Adjust qty Create package Edit attributes Global inventory Locate…" at bounding box center [803, 447] width 1461 height 493
drag, startPoint x: 533, startPoint y: 250, endPoint x: 669, endPoint y: 255, distance: 136.1
click at [669, 255] on td "1A42A0300000002000033102" at bounding box center [610, 237] width 181 height 74
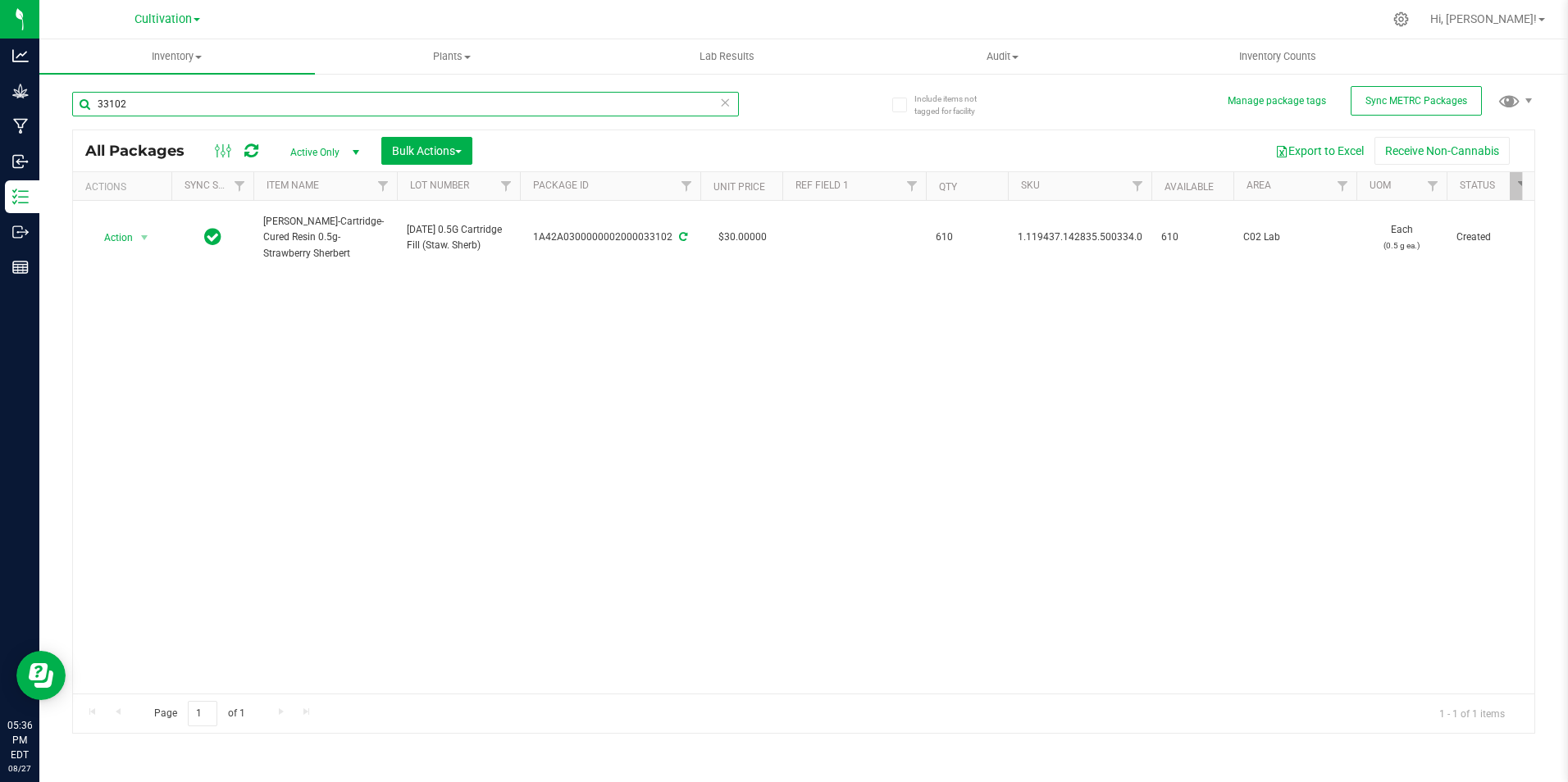
click at [151, 98] on input "33102" at bounding box center [405, 103] width 667 height 24
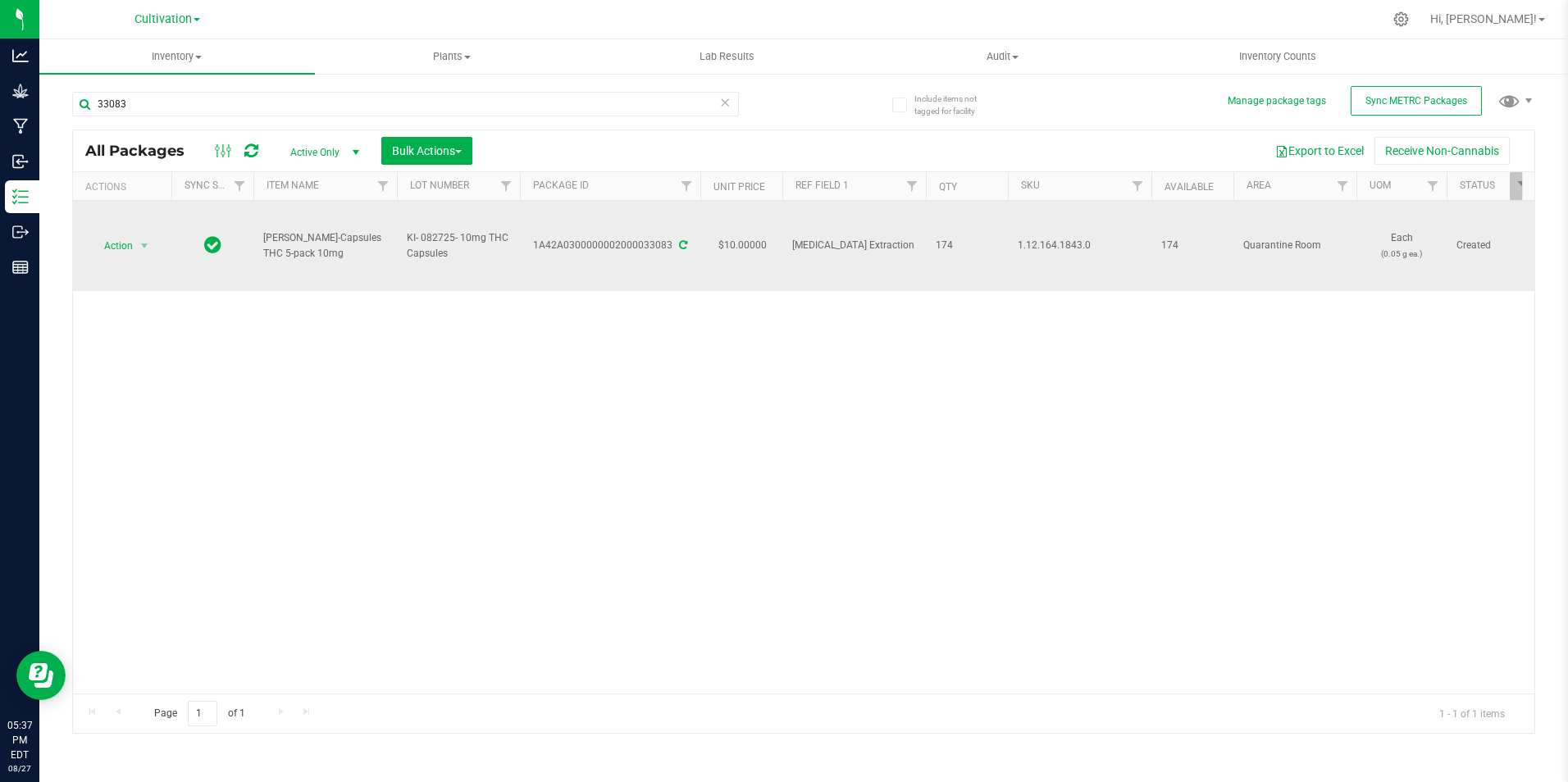
drag, startPoint x: 281, startPoint y: 255, endPoint x: 262, endPoint y: 244, distance: 22.0
click at [262, 244] on td "[PERSON_NAME]-Capsules THC 5-pack 10mg" at bounding box center [325, 245] width 144 height 90
drag, startPoint x: 530, startPoint y: 255, endPoint x: 671, endPoint y: 272, distance: 142.0
click at [671, 272] on td "1A42A0300000002000033083" at bounding box center [610, 245] width 181 height 90
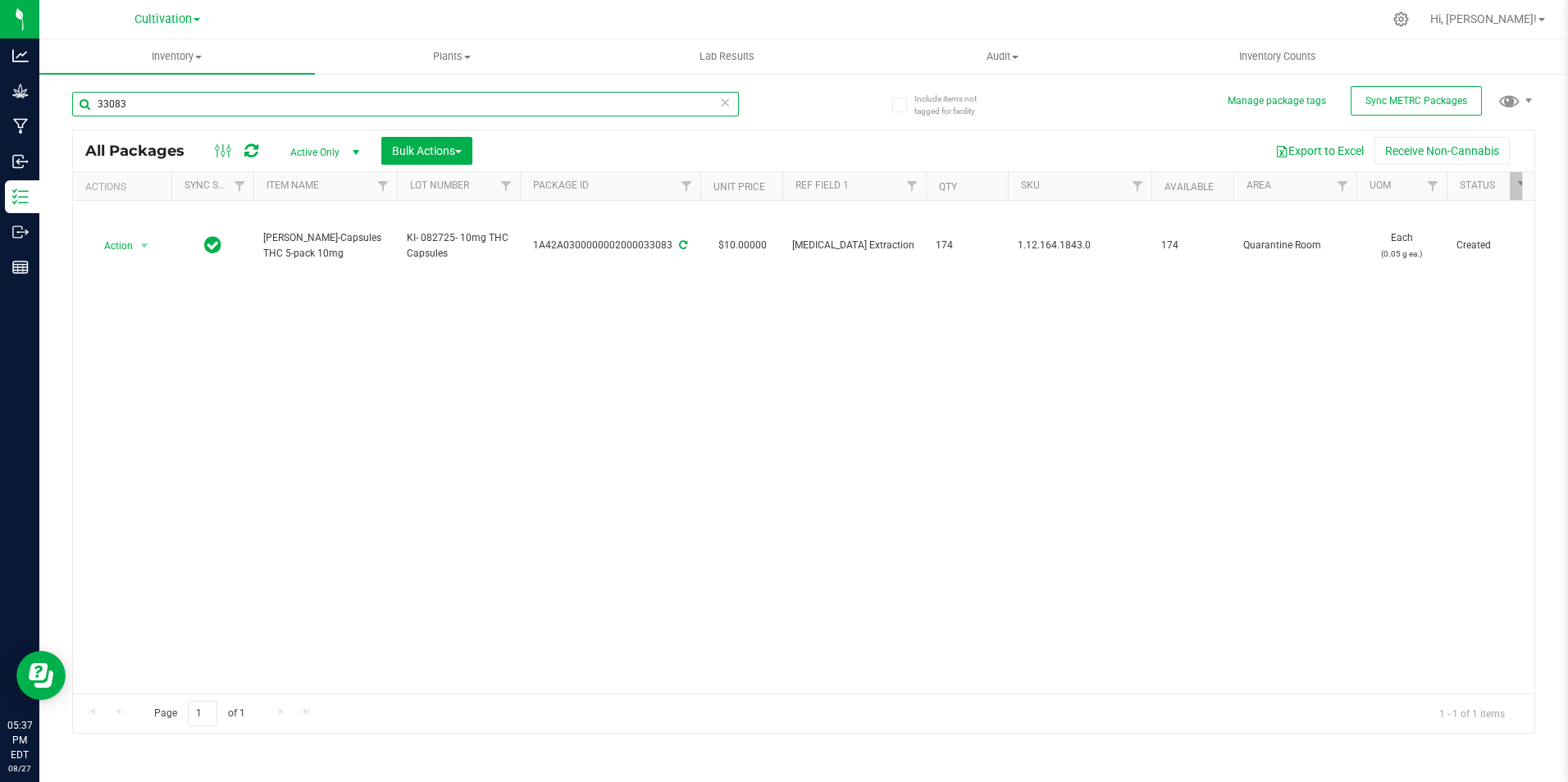
click at [161, 107] on input "33083" at bounding box center [405, 103] width 667 height 24
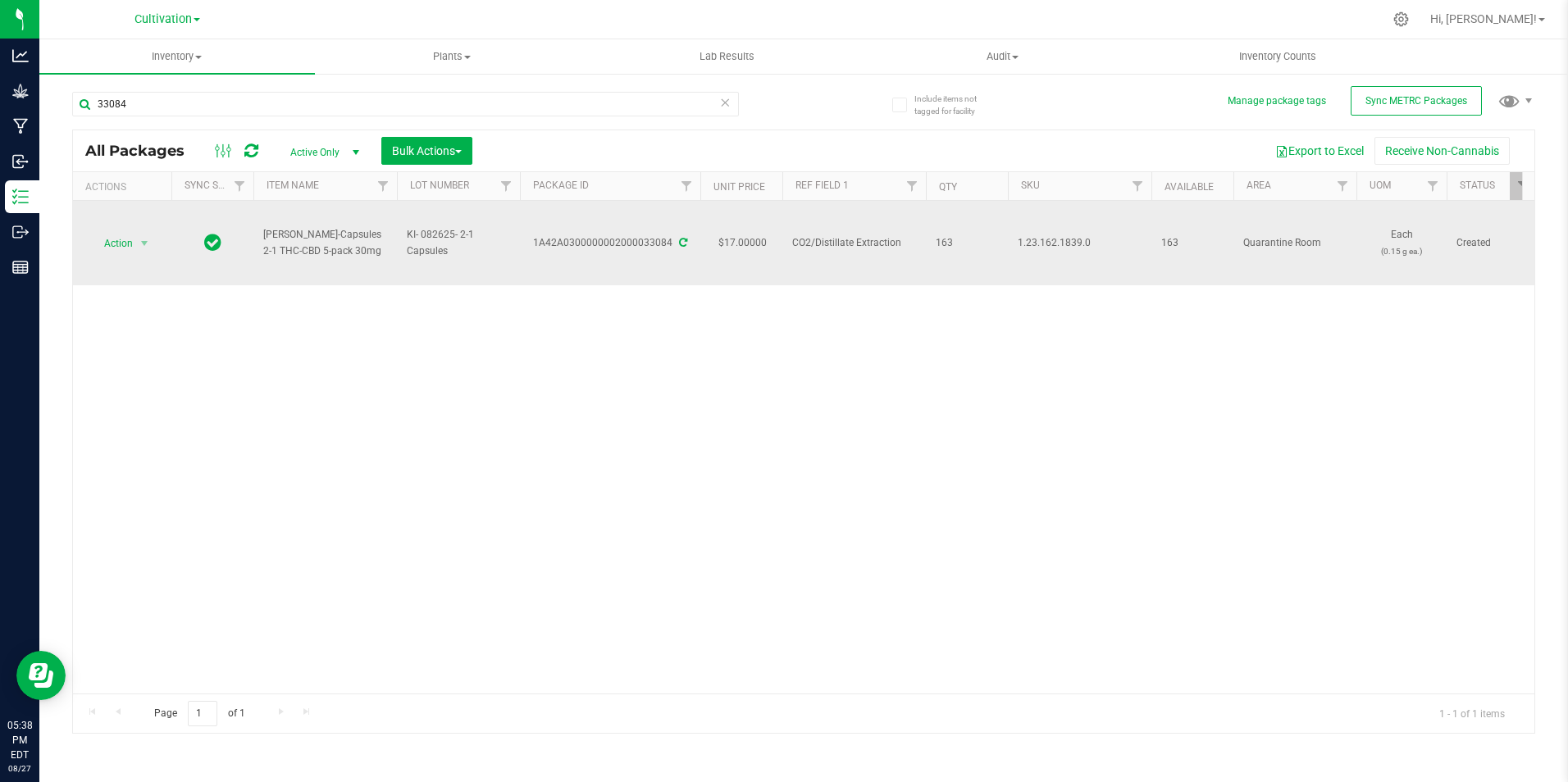
drag, startPoint x: 357, startPoint y: 251, endPoint x: 258, endPoint y: 234, distance: 100.4
click at [258, 234] on td "[PERSON_NAME]-Capsules 2-1 THC-CBD 5-pack 30mg" at bounding box center [325, 243] width 144 height 84
drag, startPoint x: 536, startPoint y: 252, endPoint x: 673, endPoint y: 264, distance: 137.5
click at [673, 264] on td "1A42A0300000002000033084" at bounding box center [610, 243] width 181 height 84
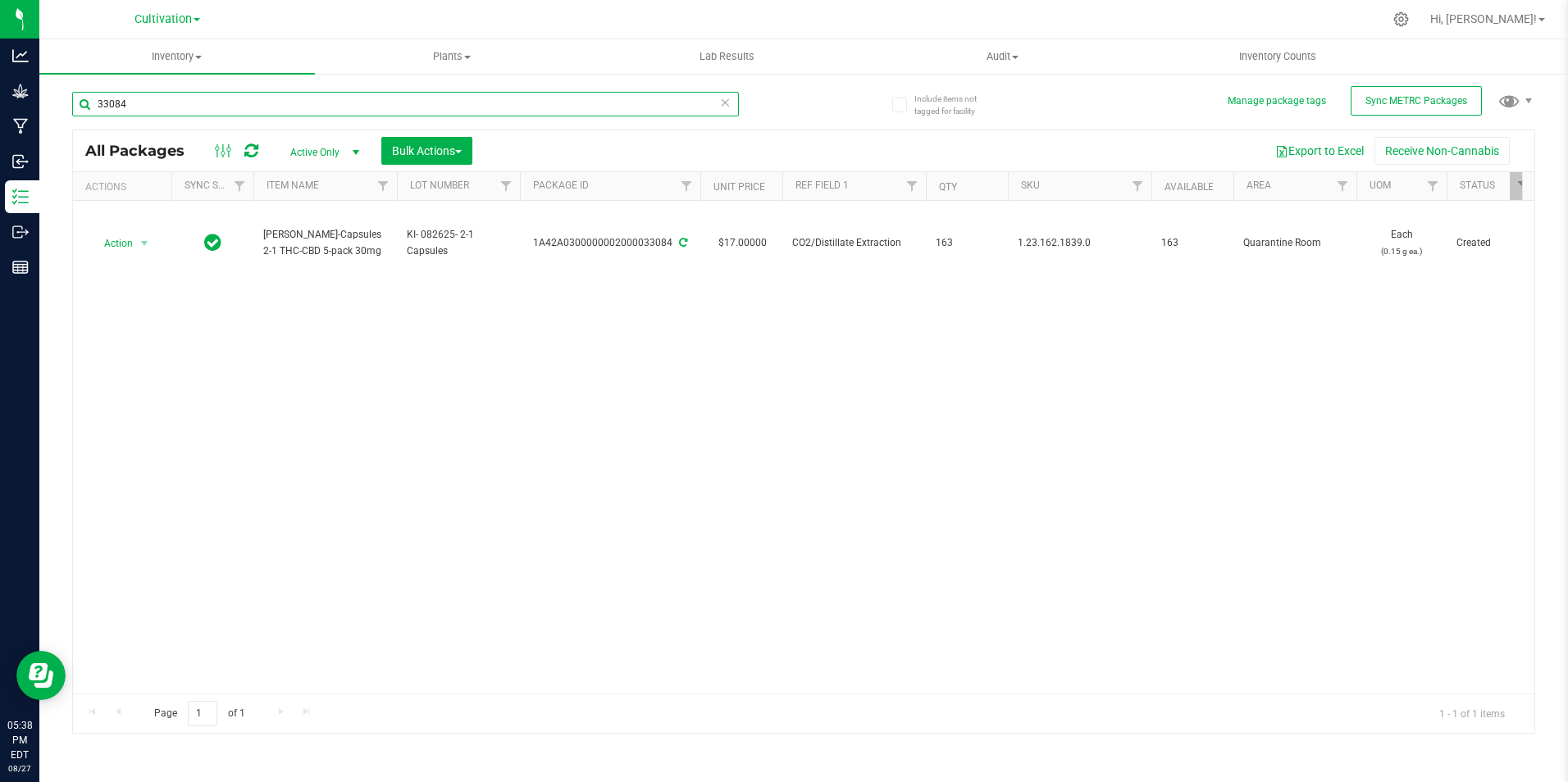
click at [219, 111] on input "33084" at bounding box center [405, 103] width 667 height 24
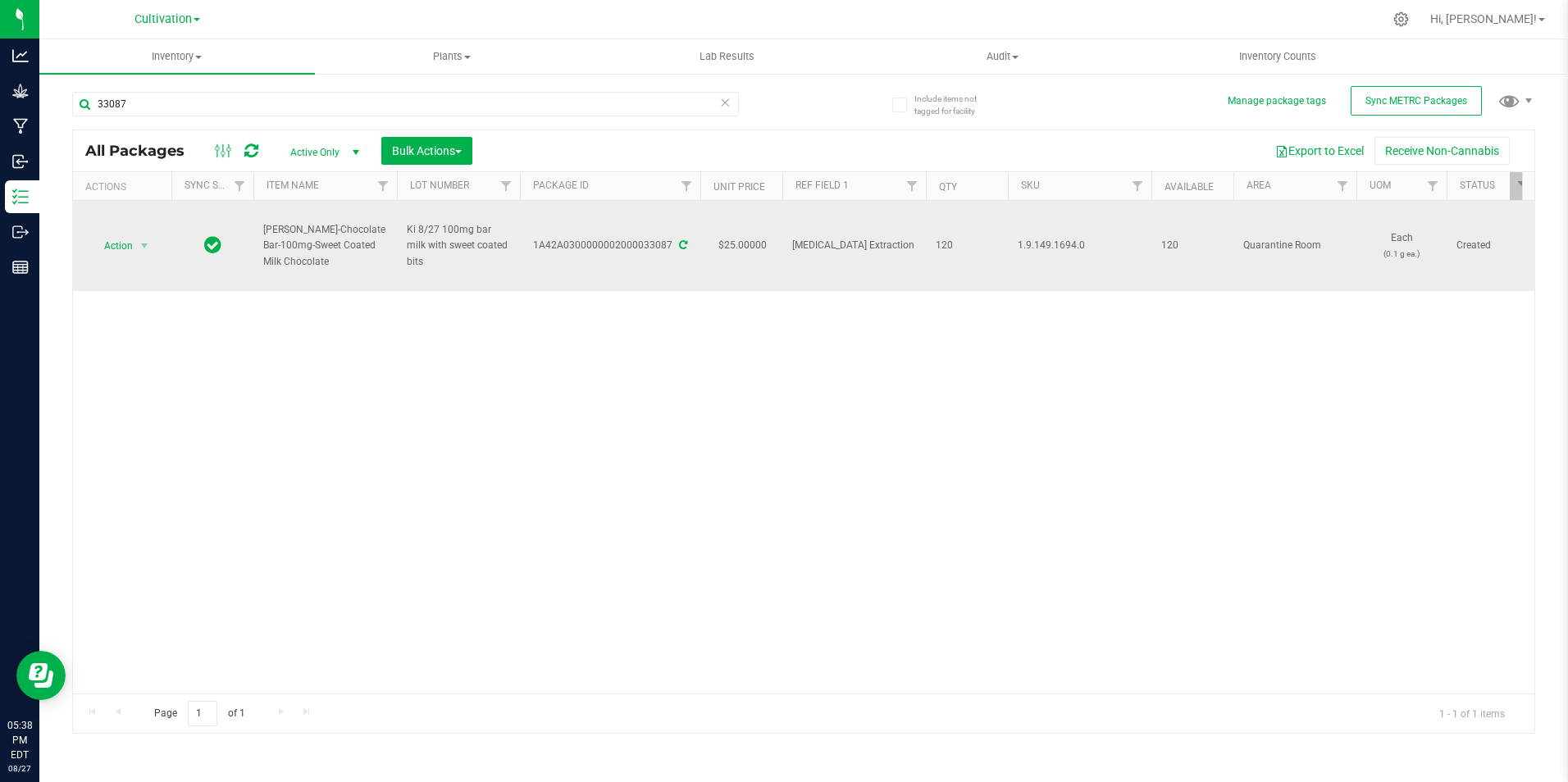
drag, startPoint x: 299, startPoint y: 258, endPoint x: 249, endPoint y: 253, distance: 50.2
drag, startPoint x: 532, startPoint y: 249, endPoint x: 668, endPoint y: 255, distance: 136.1
click at [668, 255] on td "1A42A0300000002000033087" at bounding box center [610, 245] width 181 height 90
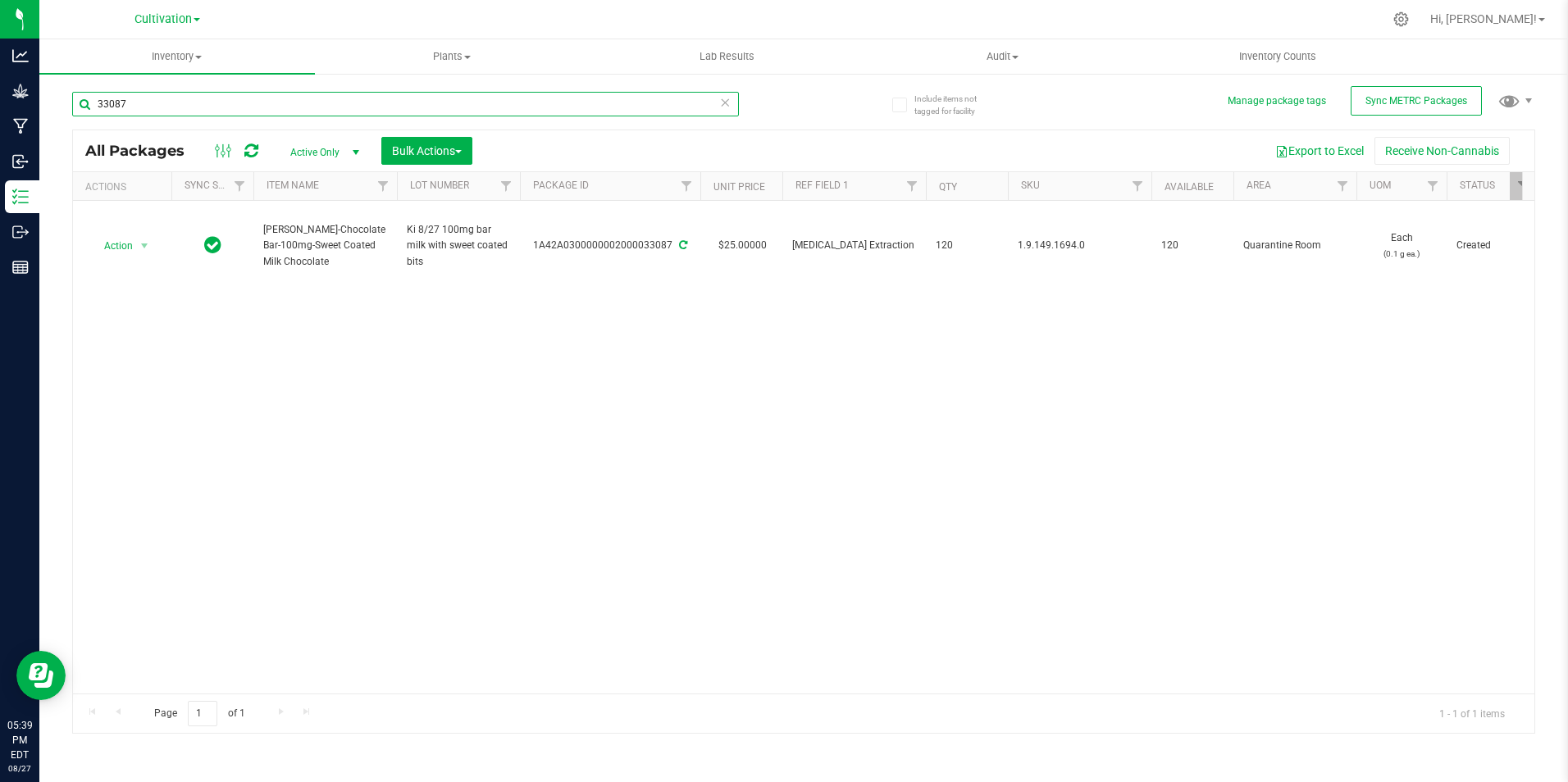
click at [252, 94] on input "33087" at bounding box center [405, 103] width 667 height 24
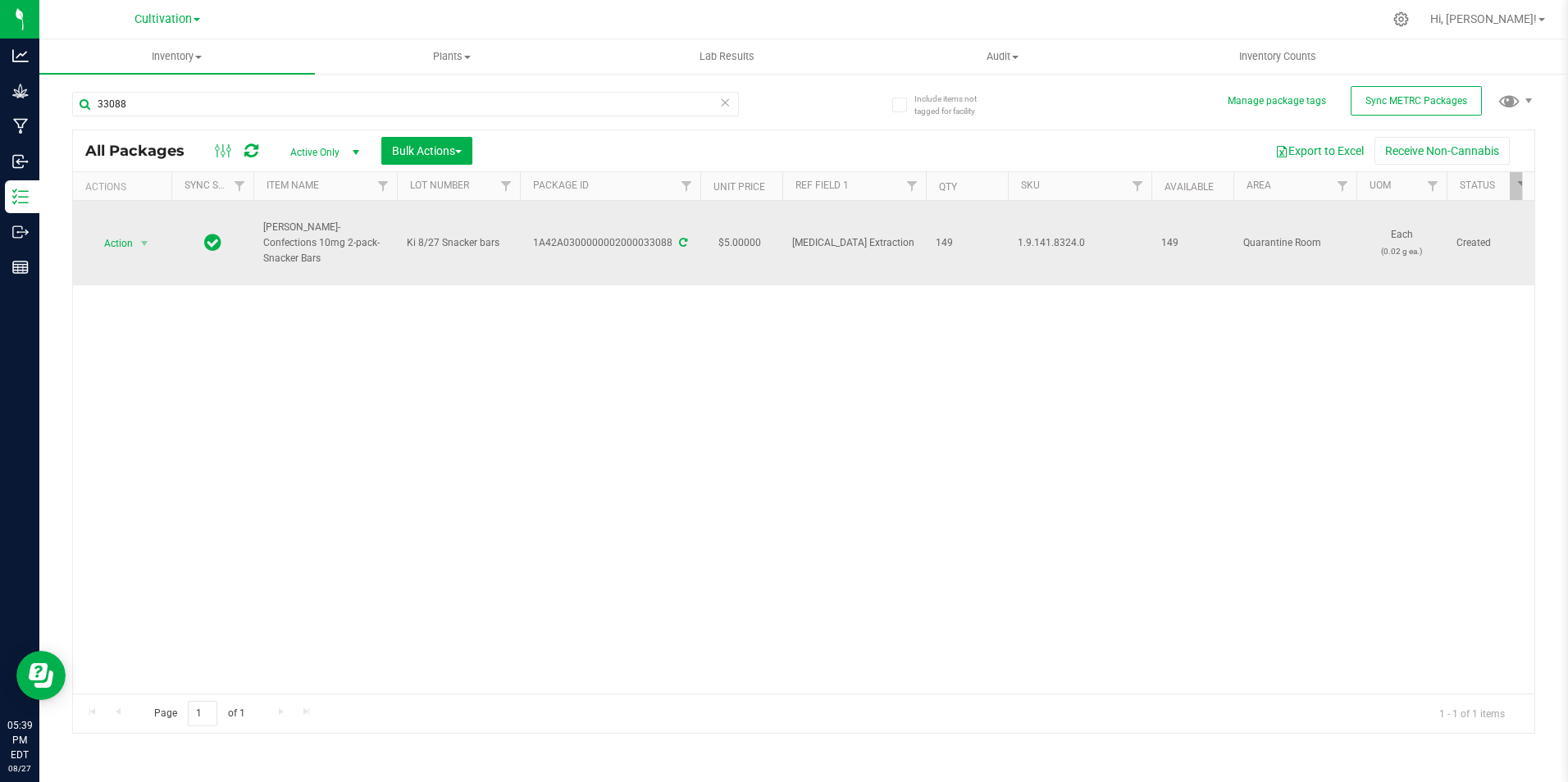
drag, startPoint x: 349, startPoint y: 253, endPoint x: 262, endPoint y: 239, distance: 88.1
click at [262, 239] on td "[PERSON_NAME]-Confections 10mg 2-pack-Snacker Bars" at bounding box center [325, 243] width 144 height 84
drag, startPoint x: 533, startPoint y: 247, endPoint x: 673, endPoint y: 253, distance: 140.1
click at [673, 253] on td "1A42A0300000002000033088" at bounding box center [610, 243] width 181 height 84
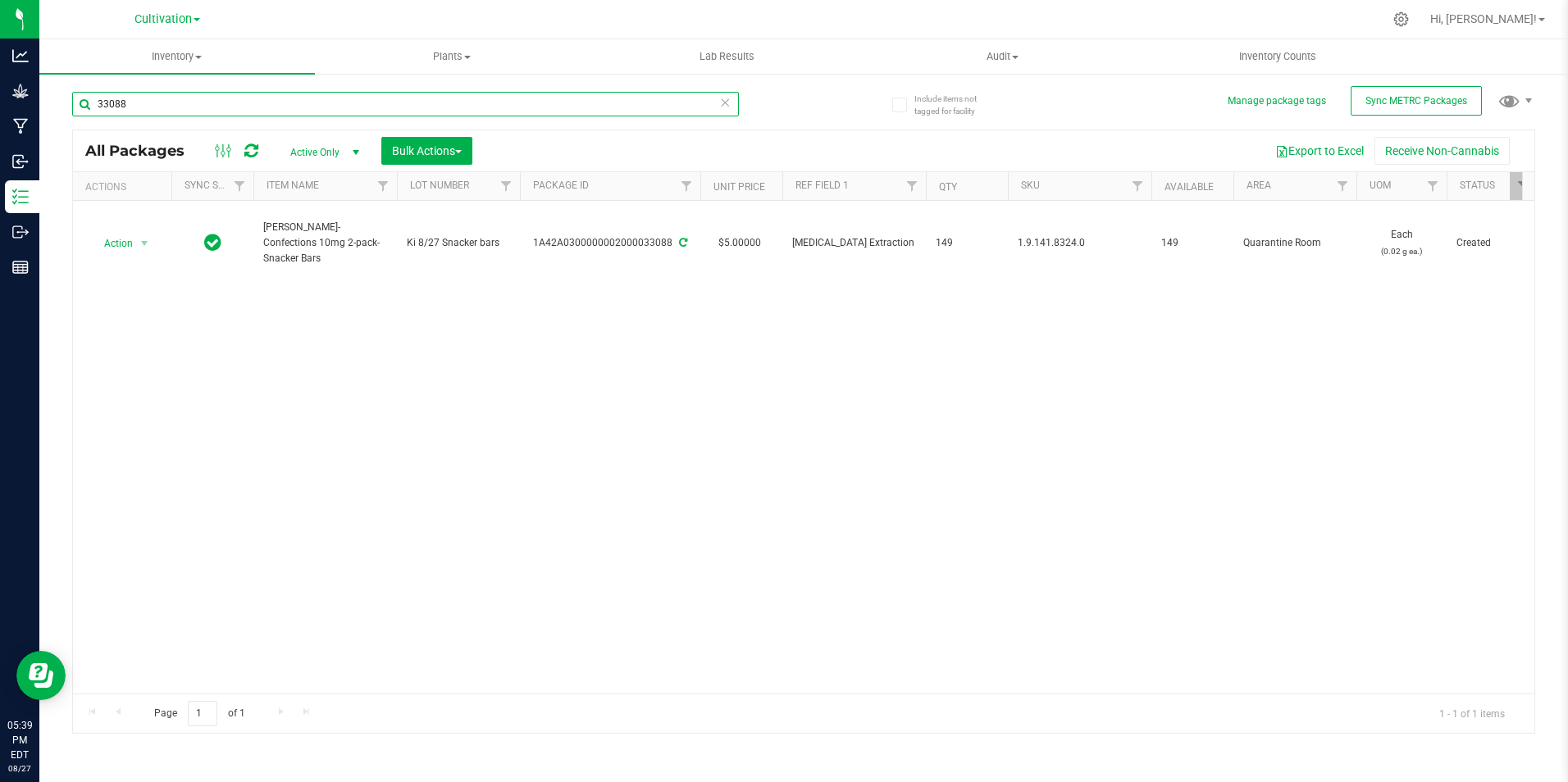
click at [212, 105] on input "33088" at bounding box center [405, 103] width 667 height 24
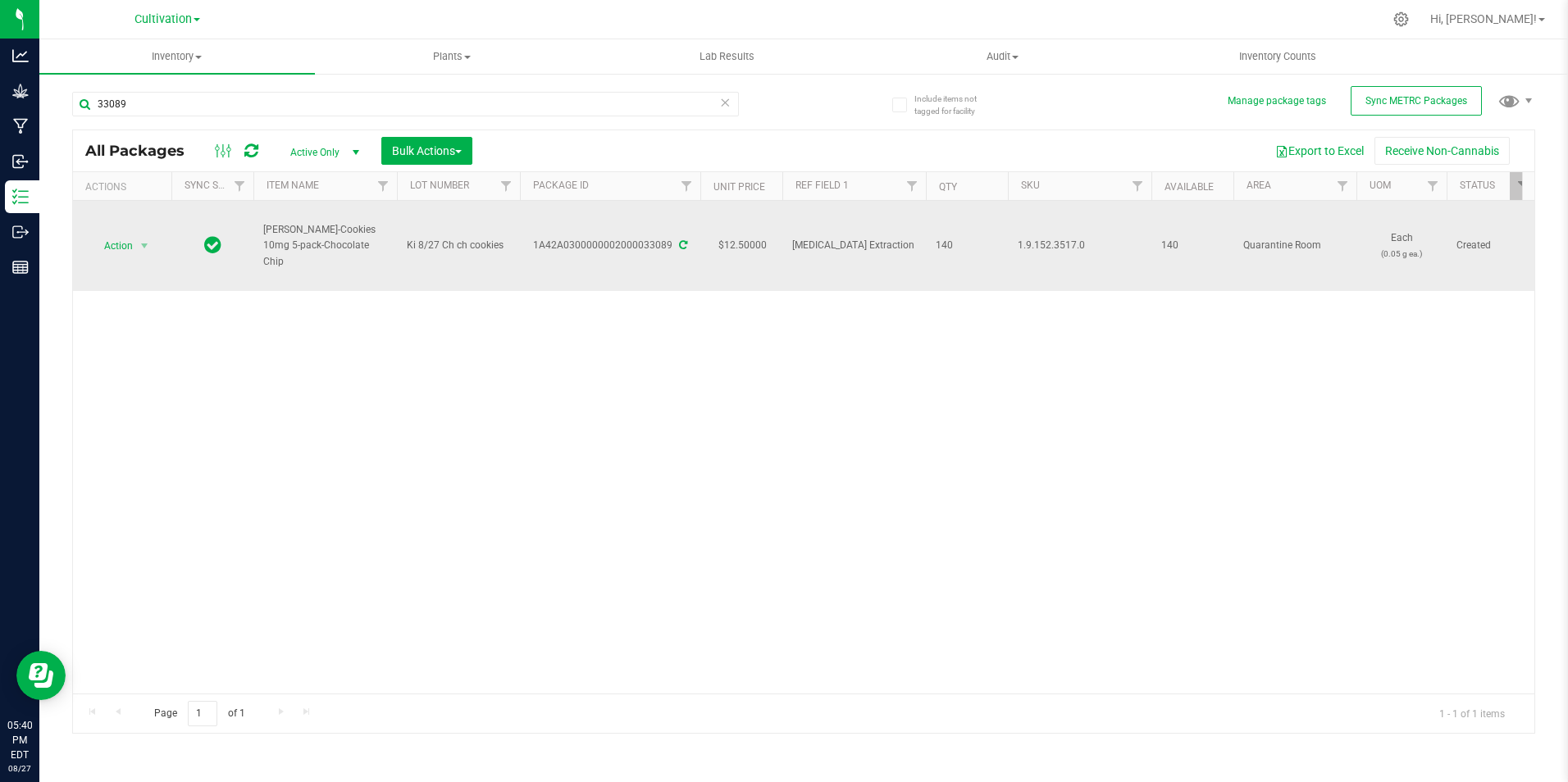
drag, startPoint x: 355, startPoint y: 253, endPoint x: 263, endPoint y: 240, distance: 92.9
click at [263, 240] on span "[PERSON_NAME]-Cookies 10mg 5-pack-Chocolate Chip" at bounding box center [325, 245] width 124 height 48
drag, startPoint x: 537, startPoint y: 253, endPoint x: 673, endPoint y: 257, distance: 136.1
click at [673, 257] on td "1A42A0300000002000033089" at bounding box center [610, 245] width 181 height 90
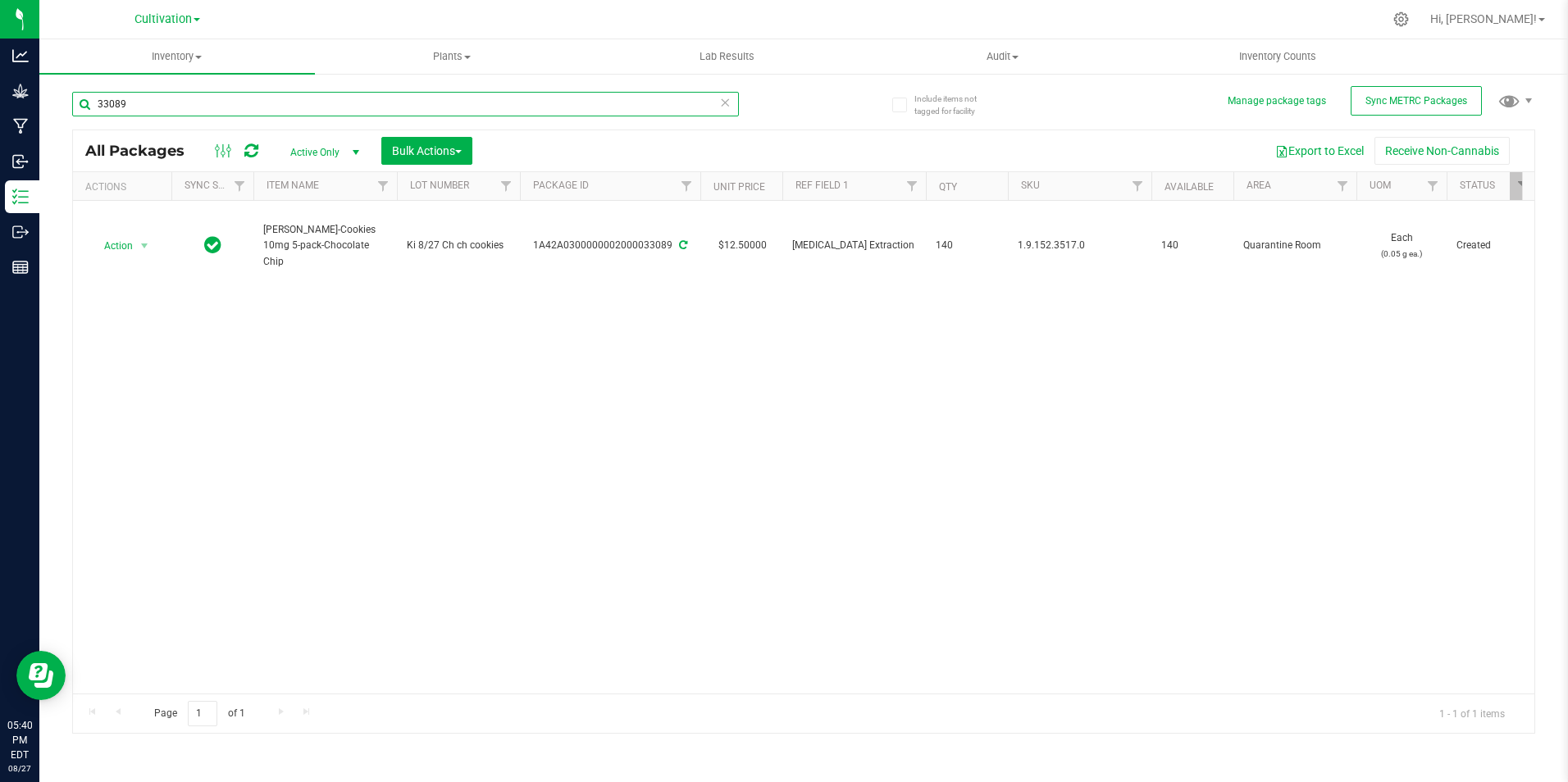
click at [219, 105] on input "33089" at bounding box center [405, 103] width 667 height 24
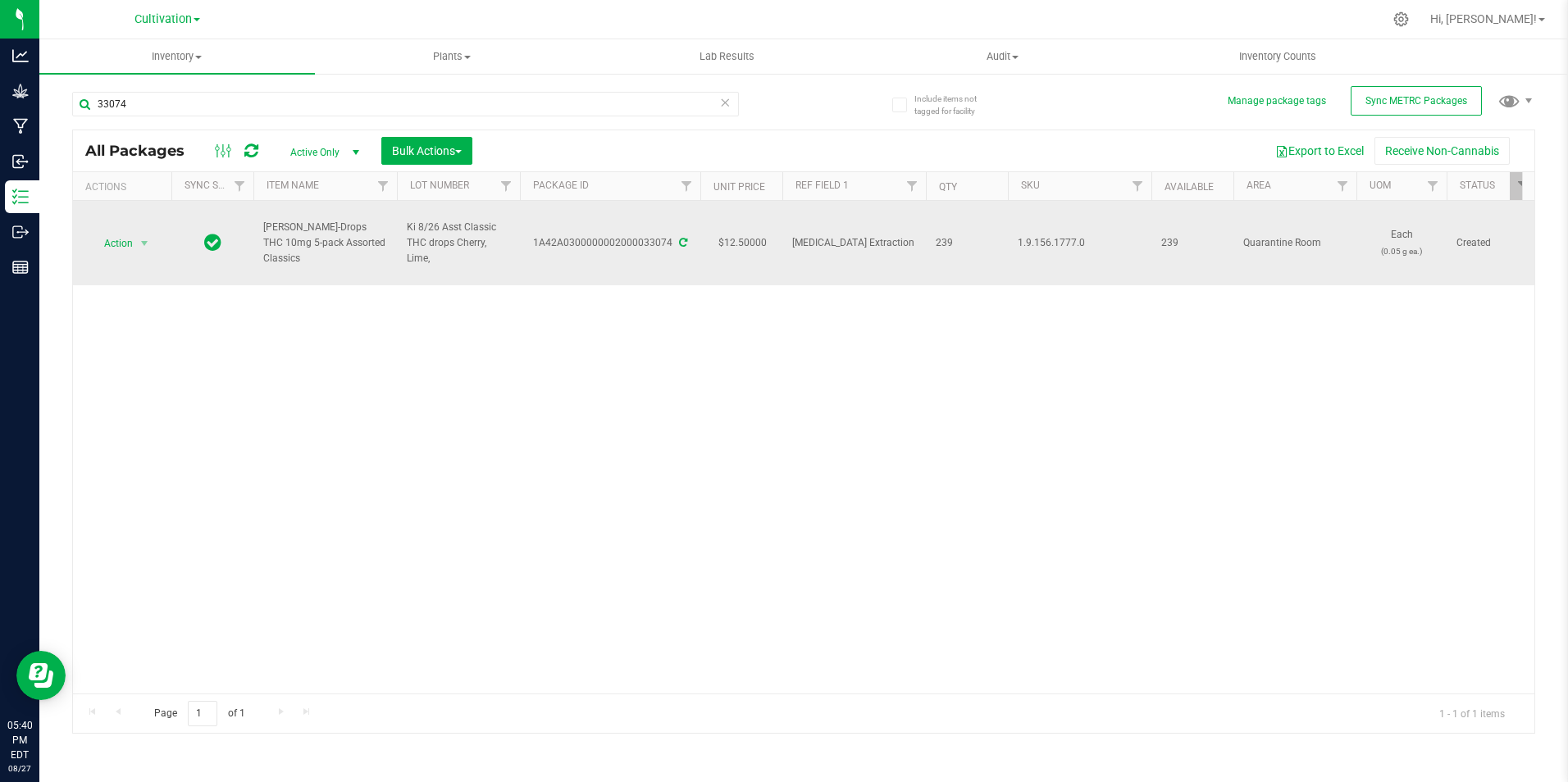
drag, startPoint x: 371, startPoint y: 246, endPoint x: 263, endPoint y: 235, distance: 108.6
click at [263, 235] on span "[PERSON_NAME]-Drops THC 10mg 5-pack Assorted Classics" at bounding box center [325, 243] width 124 height 48
drag, startPoint x: 538, startPoint y: 248, endPoint x: 672, endPoint y: 253, distance: 134.1
click at [672, 253] on td "1A42A0300000002000033074" at bounding box center [610, 243] width 181 height 84
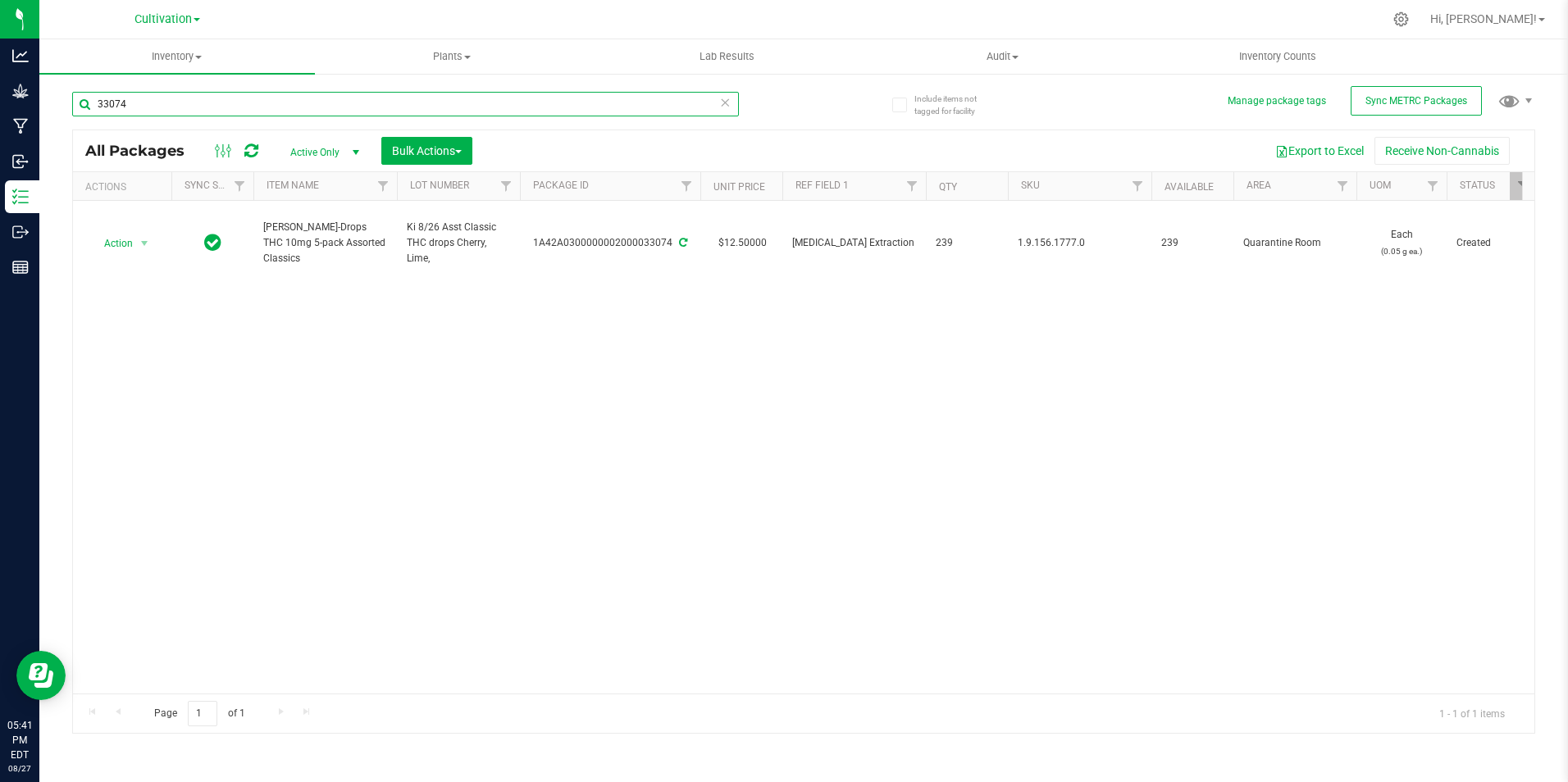
click at [239, 102] on input "33074" at bounding box center [405, 103] width 667 height 24
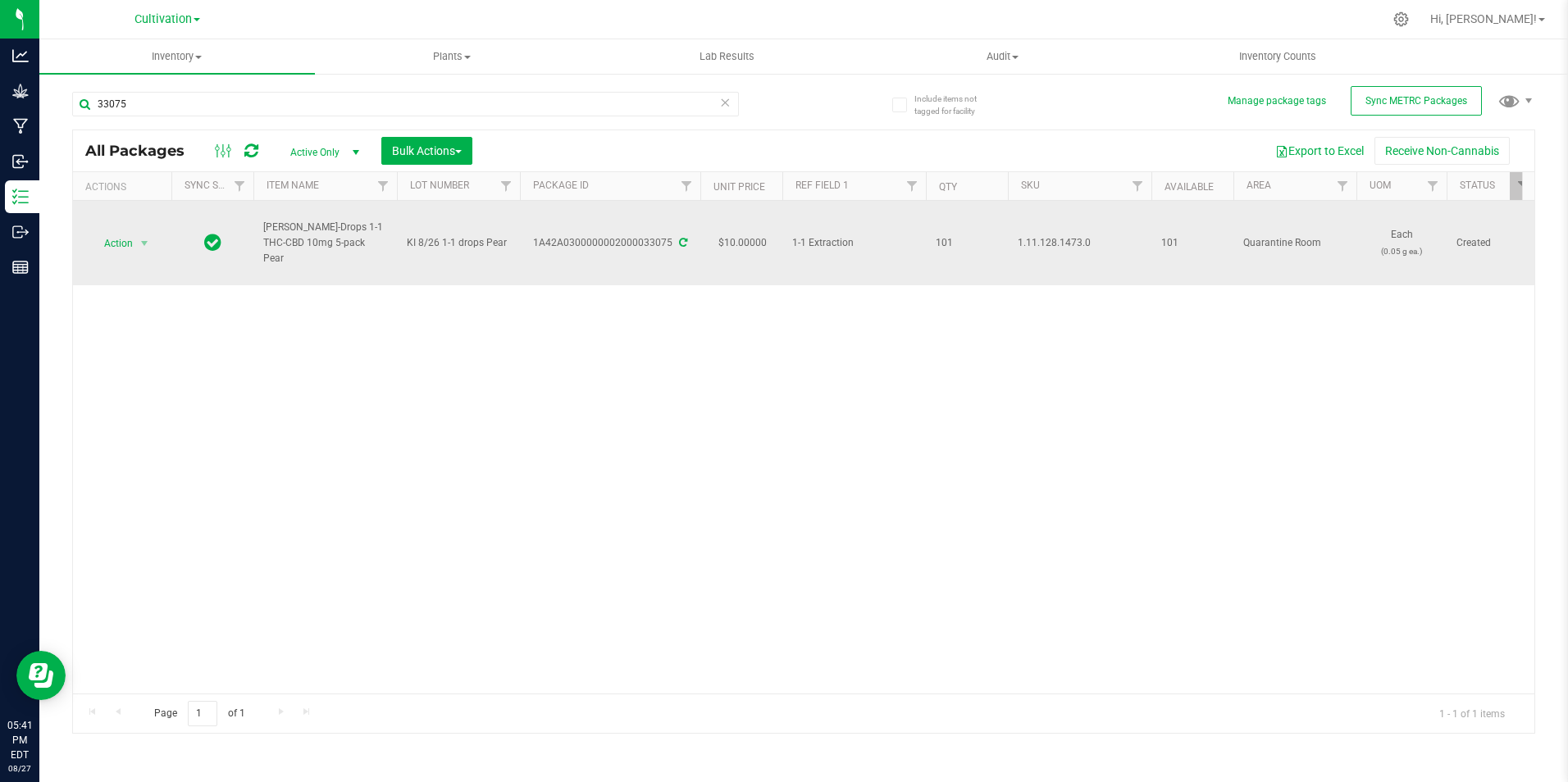
drag, startPoint x: 351, startPoint y: 244, endPoint x: 263, endPoint y: 238, distance: 88.2
click at [263, 238] on td "[PERSON_NAME]-Drops 1-1 THC-CBD 10mg 5-pack Pear" at bounding box center [325, 243] width 144 height 84
drag, startPoint x: 537, startPoint y: 256, endPoint x: 669, endPoint y: 264, distance: 132.2
click at [669, 264] on td "1A42A0300000002000033075" at bounding box center [610, 243] width 181 height 84
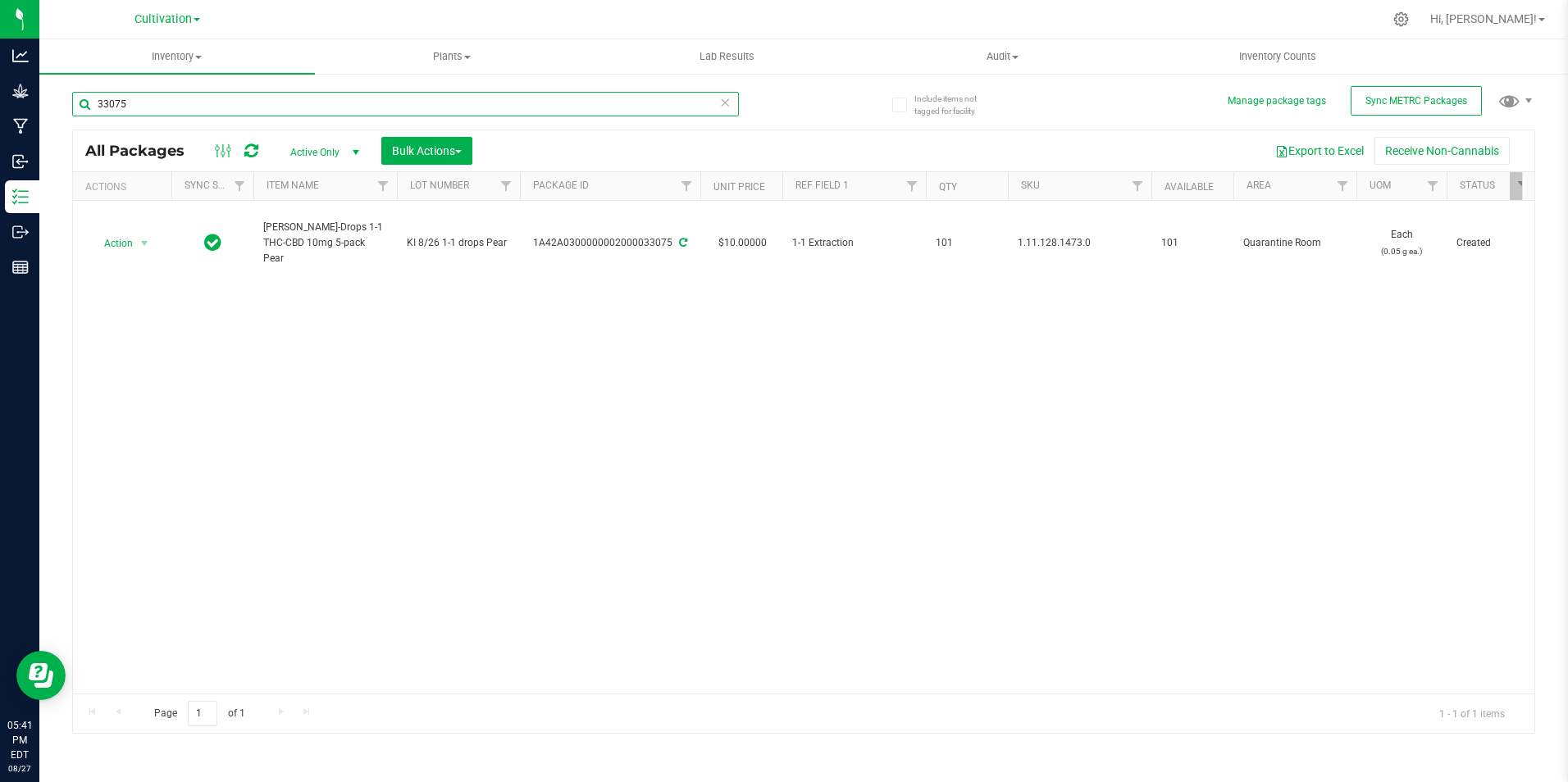
click at [155, 109] on input "33075" at bounding box center [405, 103] width 667 height 24
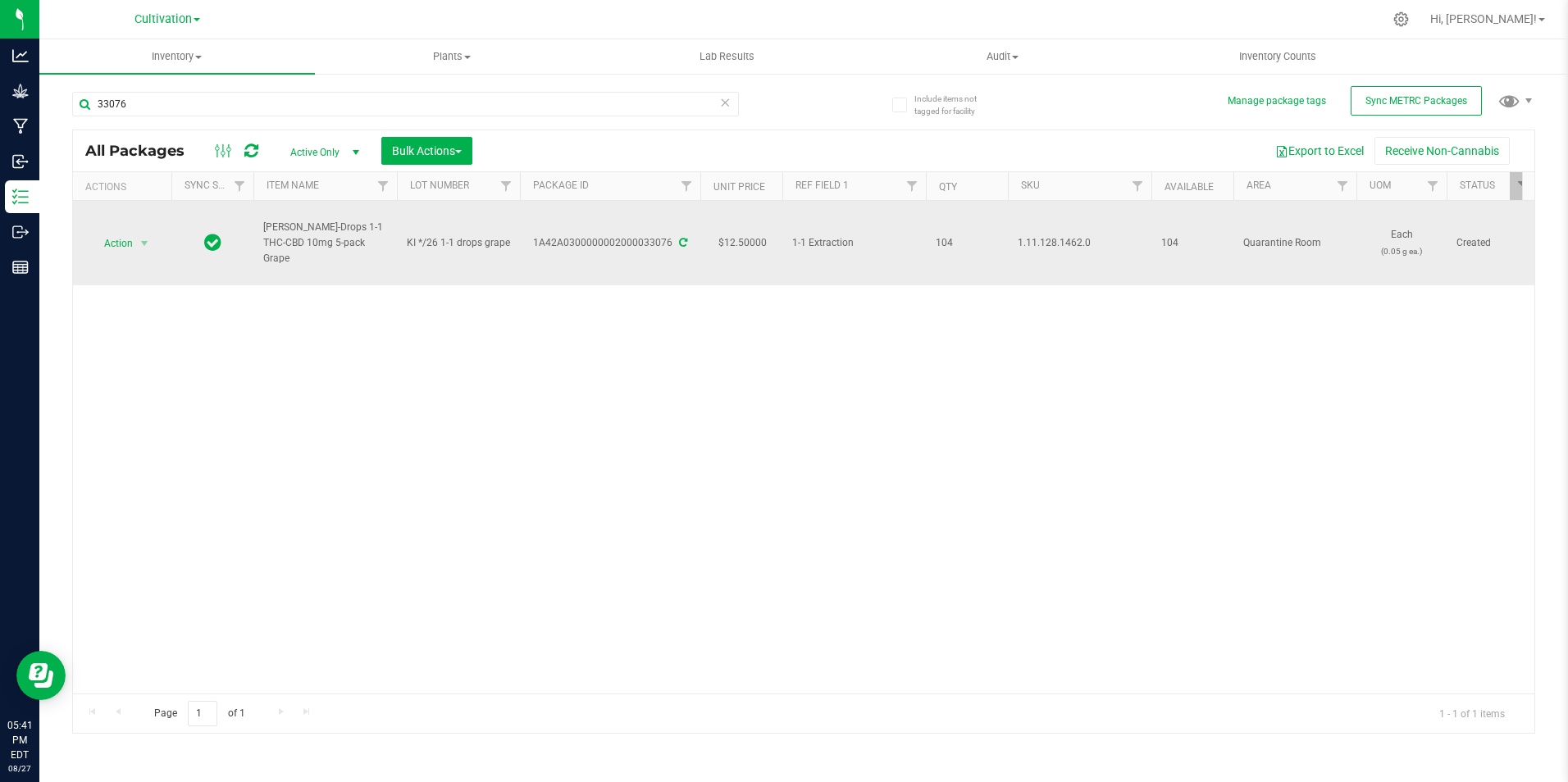
drag, startPoint x: 360, startPoint y: 252, endPoint x: 249, endPoint y: 241, distance: 111.5
drag, startPoint x: 533, startPoint y: 253, endPoint x: 669, endPoint y: 262, distance: 136.3
click at [669, 262] on td "1A42A0300000002000033076" at bounding box center [610, 243] width 181 height 84
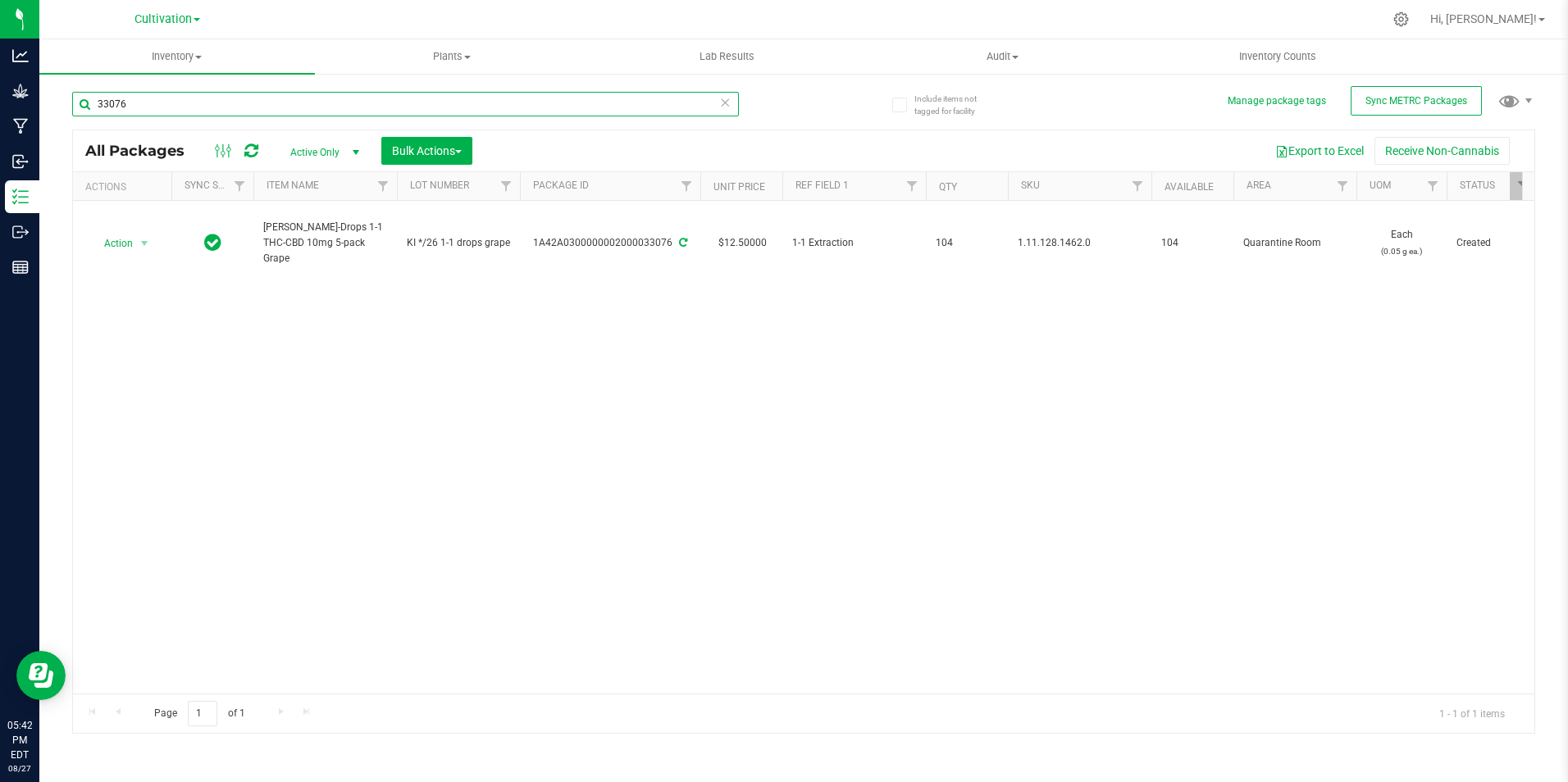
click at [154, 109] on input "33076" at bounding box center [405, 103] width 667 height 24
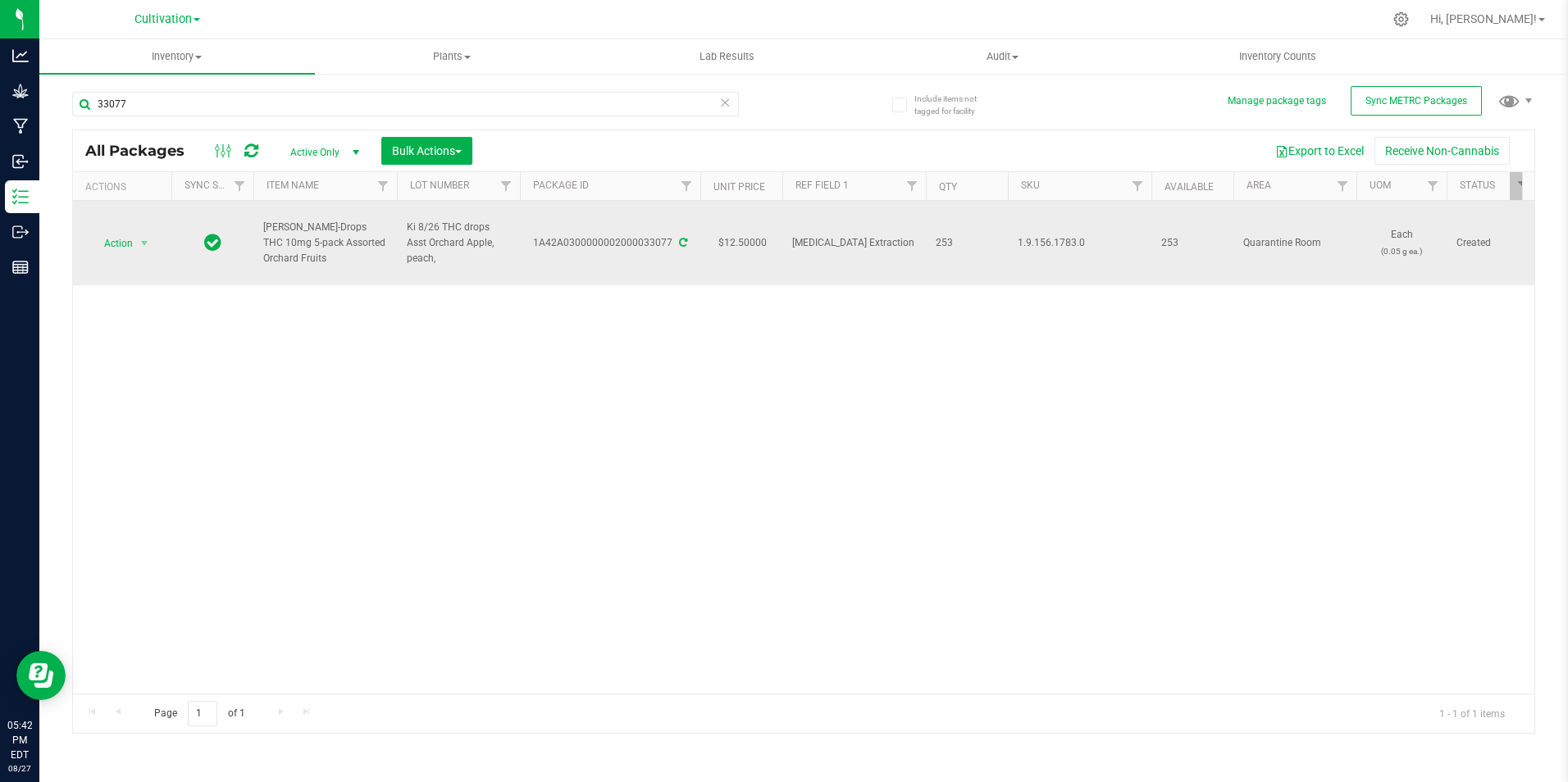
drag, startPoint x: 299, startPoint y: 263, endPoint x: 258, endPoint y: 244, distance: 45.2
click at [258, 244] on td "[PERSON_NAME]-Drops THC 10mg 5-pack Assorted Orchard Fruits" at bounding box center [325, 243] width 144 height 84
drag, startPoint x: 537, startPoint y: 248, endPoint x: 673, endPoint y: 256, distance: 136.2
click at [673, 256] on td "1A42A0300000002000033077" at bounding box center [610, 243] width 181 height 84
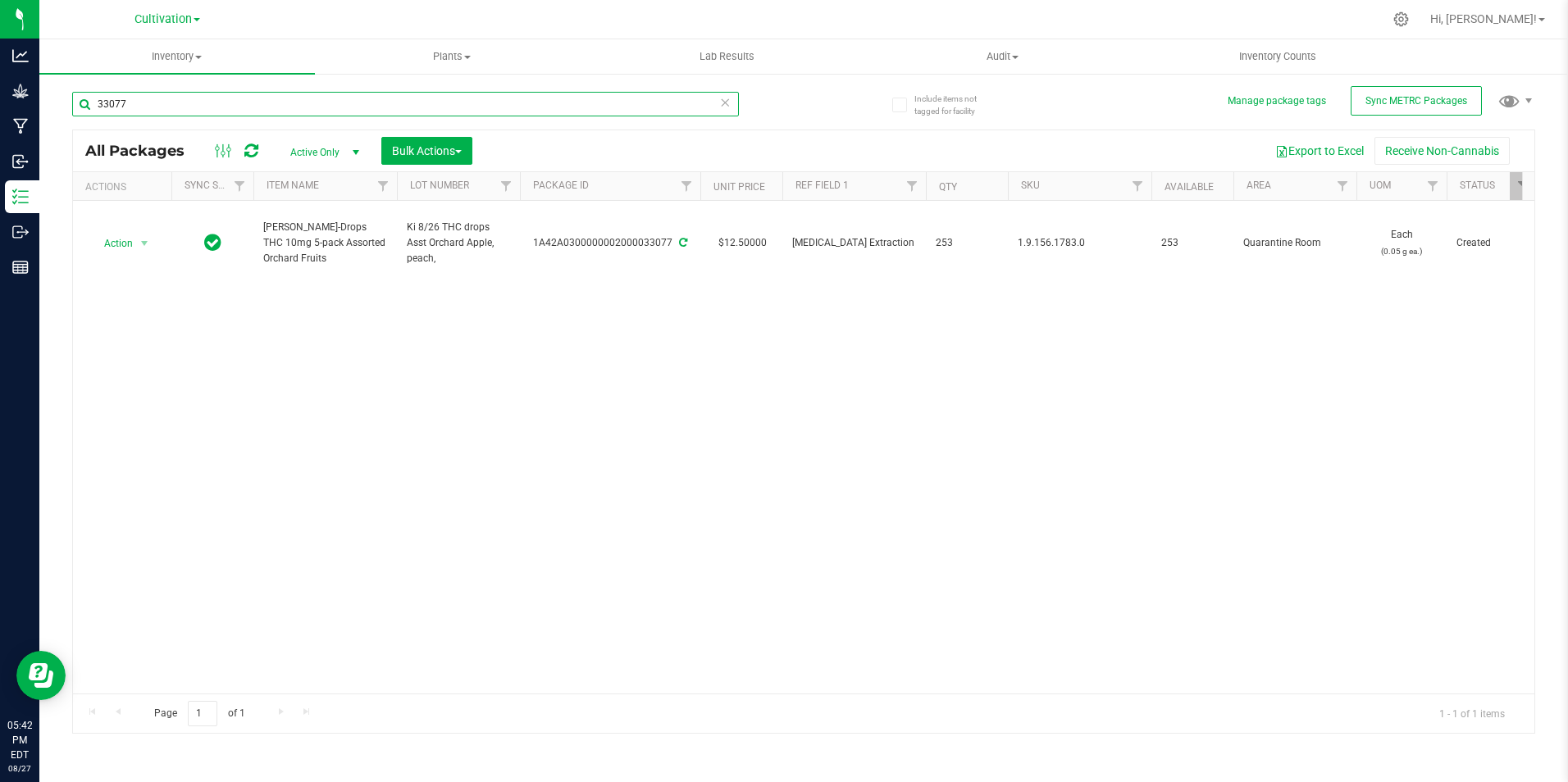
click at [204, 111] on input "33077" at bounding box center [405, 103] width 667 height 24
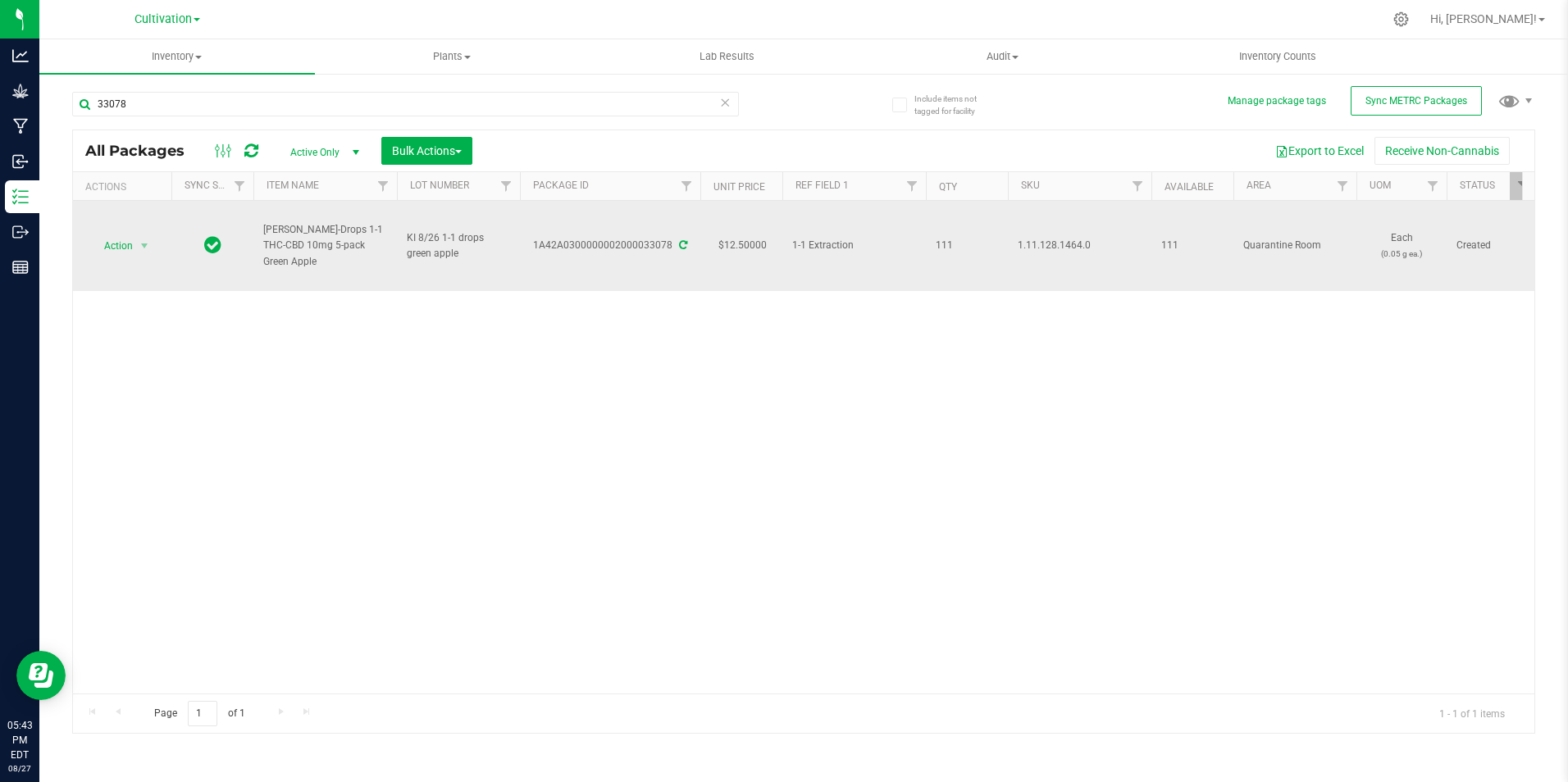
drag, startPoint x: 373, startPoint y: 251, endPoint x: 262, endPoint y: 236, distance: 112.0
click at [262, 236] on td "[PERSON_NAME]-Drops 1-1 THC-CBD 10mg 5-pack Green Apple" at bounding box center [325, 245] width 144 height 90
drag, startPoint x: 536, startPoint y: 255, endPoint x: 668, endPoint y: 277, distance: 133.8
click at [668, 277] on td "1A42A0300000002000033078" at bounding box center [610, 245] width 181 height 90
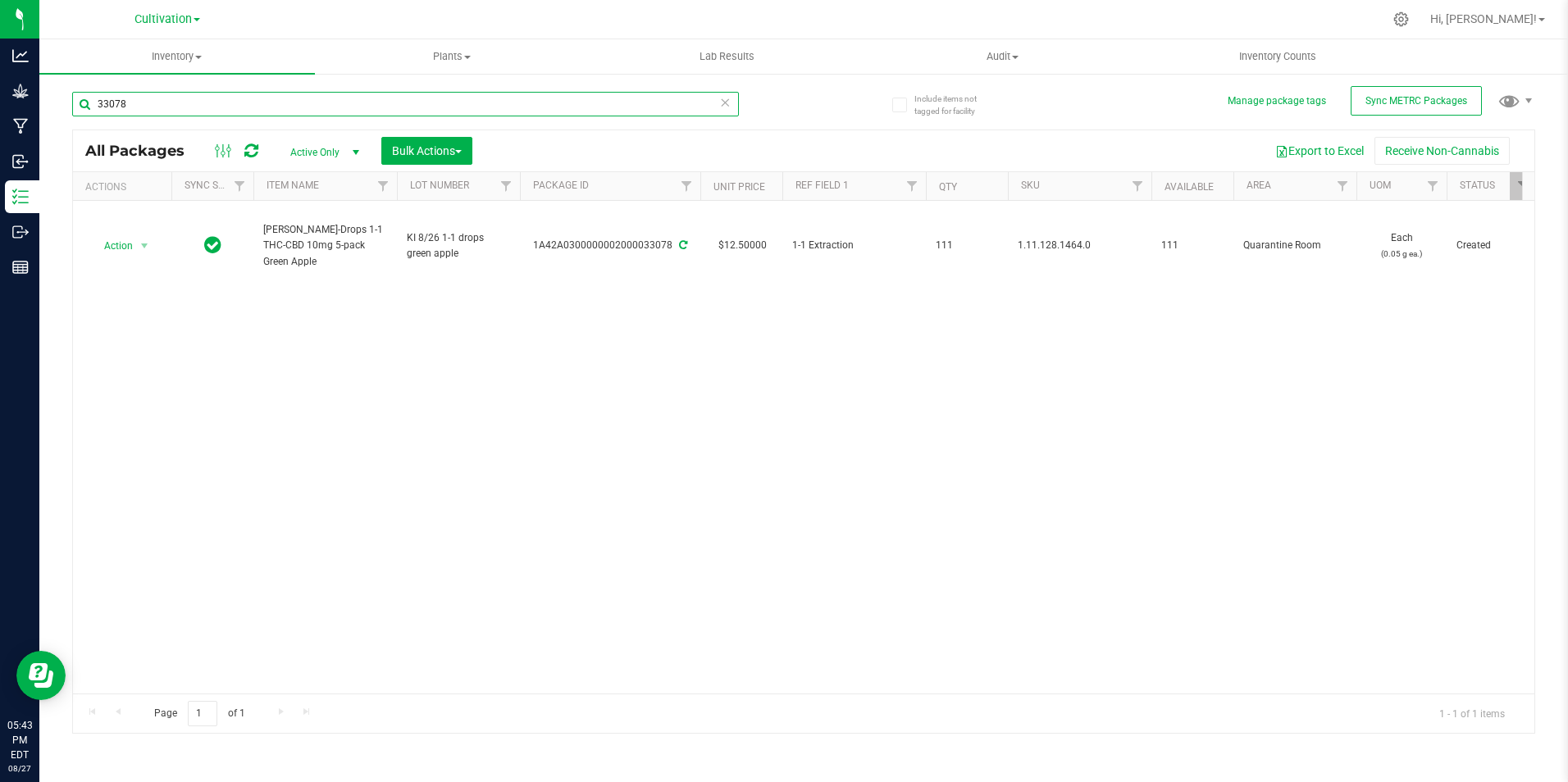
click at [218, 98] on input "33078" at bounding box center [405, 103] width 667 height 24
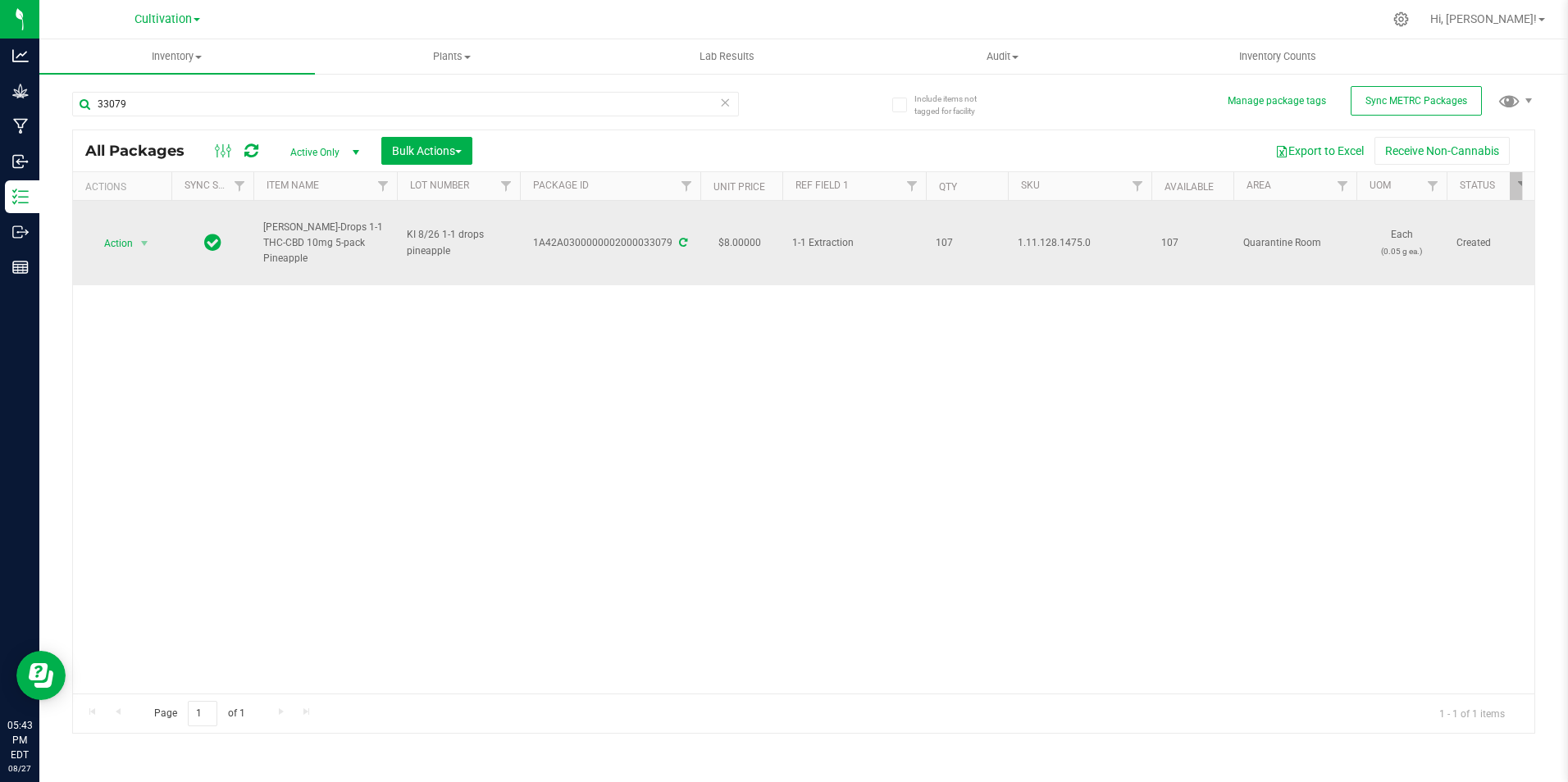
drag, startPoint x: 364, startPoint y: 252, endPoint x: 264, endPoint y: 235, distance: 101.4
click at [264, 235] on span "[PERSON_NAME]-Drops 1-1 THC-CBD 10mg 5-pack Pineapple" at bounding box center [325, 243] width 124 height 48
drag, startPoint x: 537, startPoint y: 244, endPoint x: 672, endPoint y: 252, distance: 135.2
click at [672, 252] on td "1A42A0300000002000033079" at bounding box center [610, 243] width 181 height 84
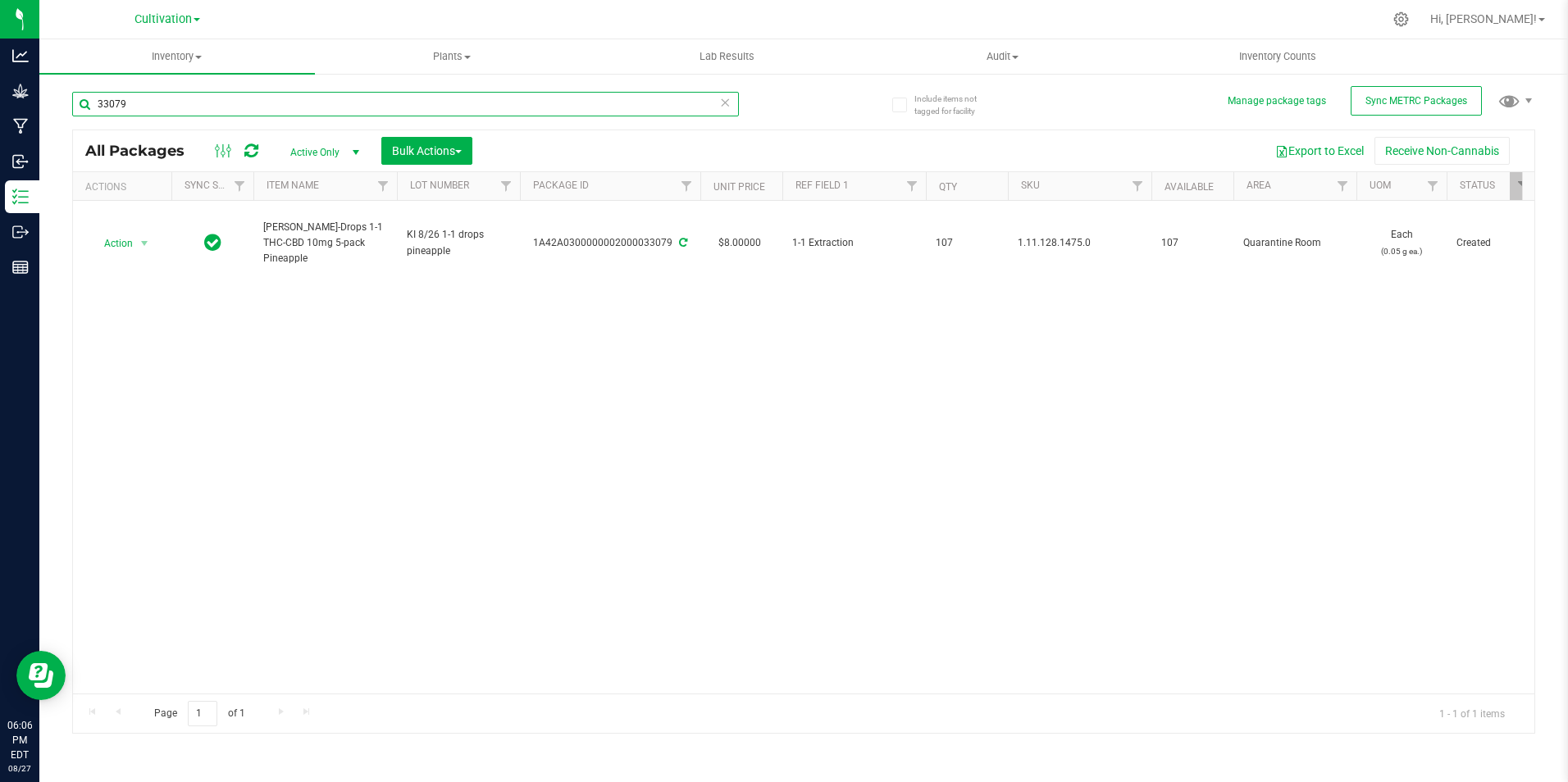
click at [212, 111] on input "33079" at bounding box center [405, 103] width 667 height 24
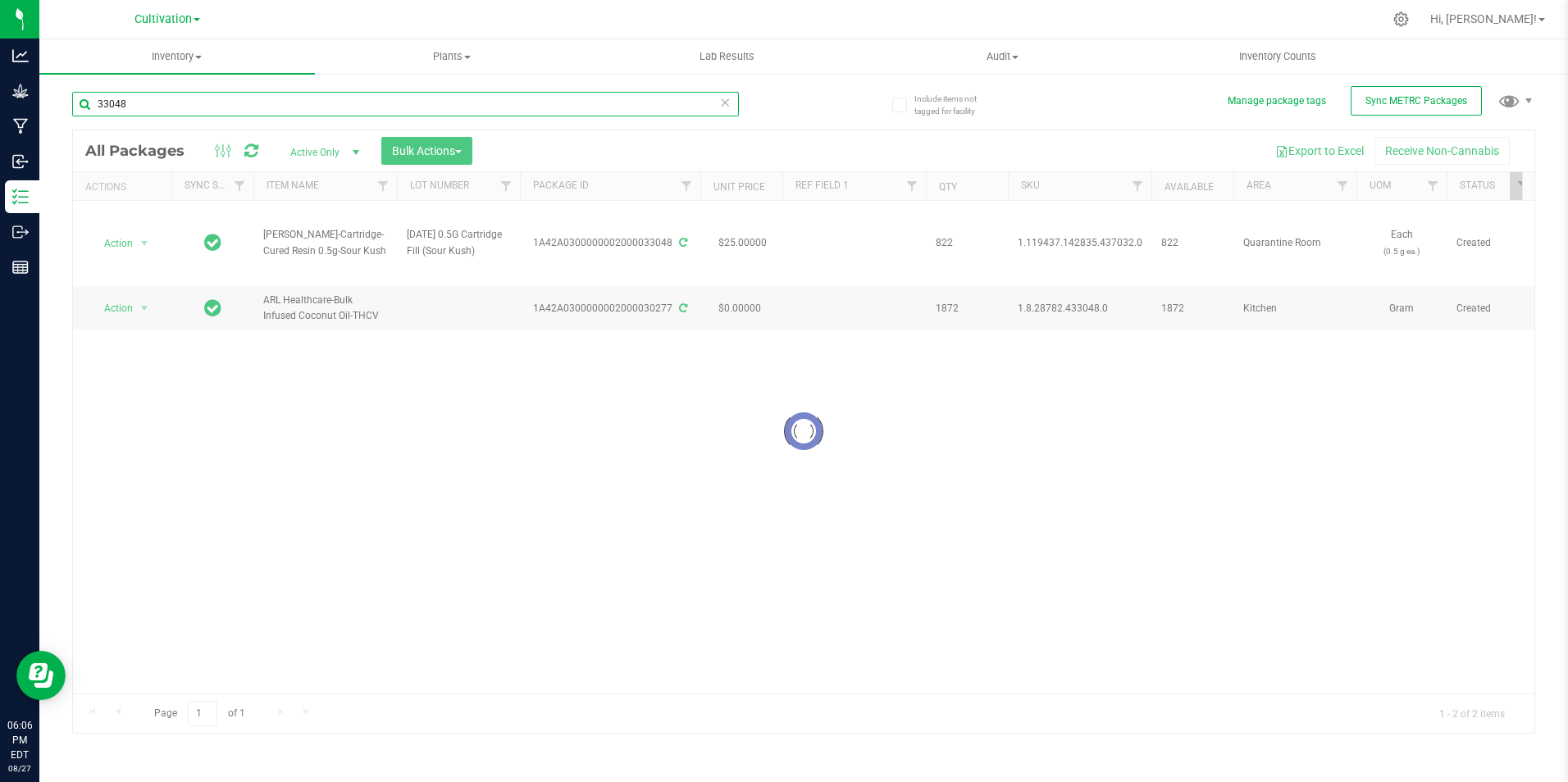
type input "33048"
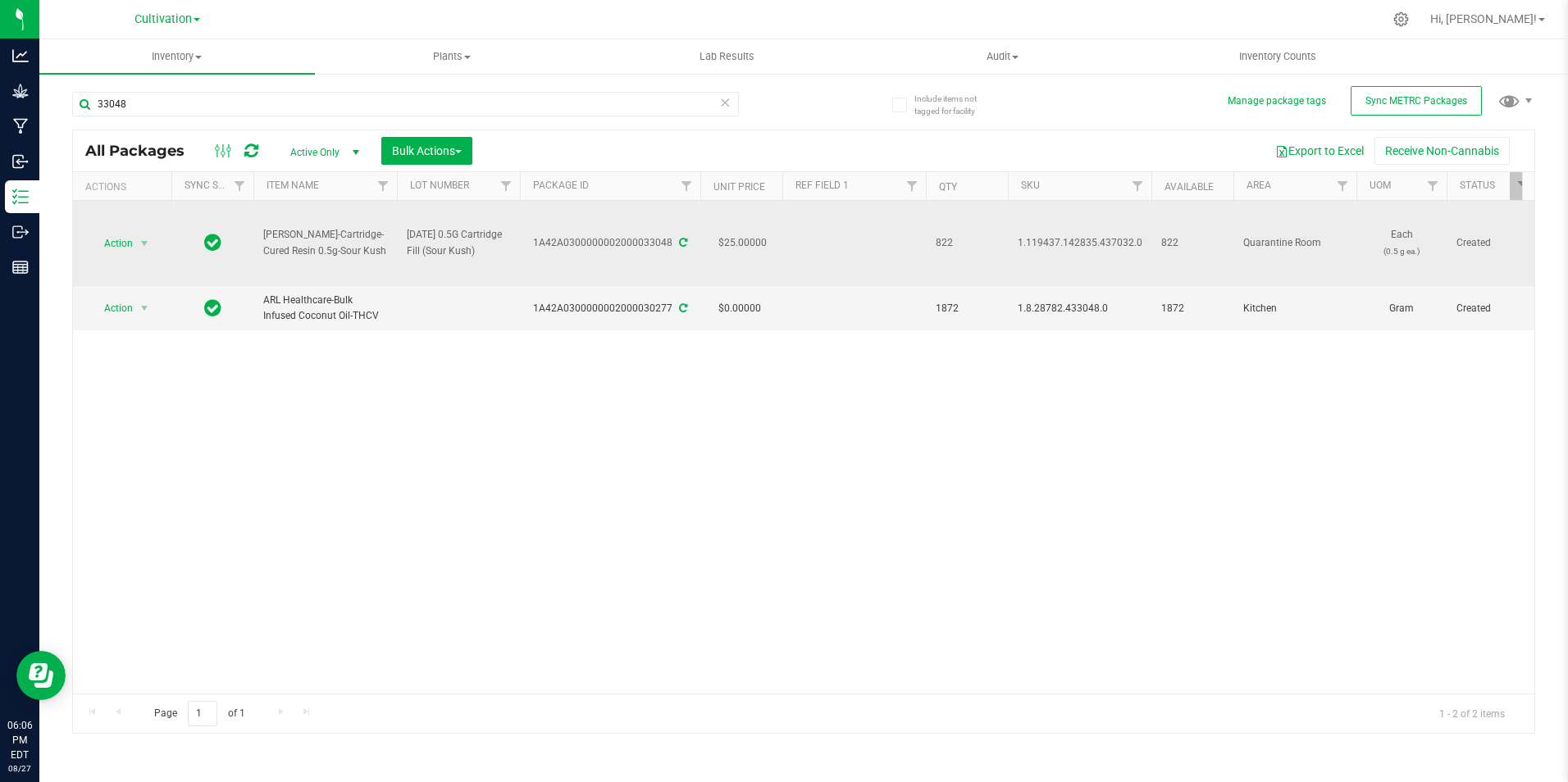
drag, startPoint x: 538, startPoint y: 253, endPoint x: 674, endPoint y: 263, distance: 136.4
click at [674, 263] on td "1A42A0300000002000033048" at bounding box center [610, 243] width 181 height 85
drag, startPoint x: 361, startPoint y: 254, endPoint x: 254, endPoint y: 243, distance: 107.6
click at [254, 243] on td "[PERSON_NAME]-Cartridge-Cured Resin 0.5g-Sour Kush" at bounding box center [325, 243] width 144 height 85
click at [682, 243] on icon at bounding box center [682, 243] width 8 height 10
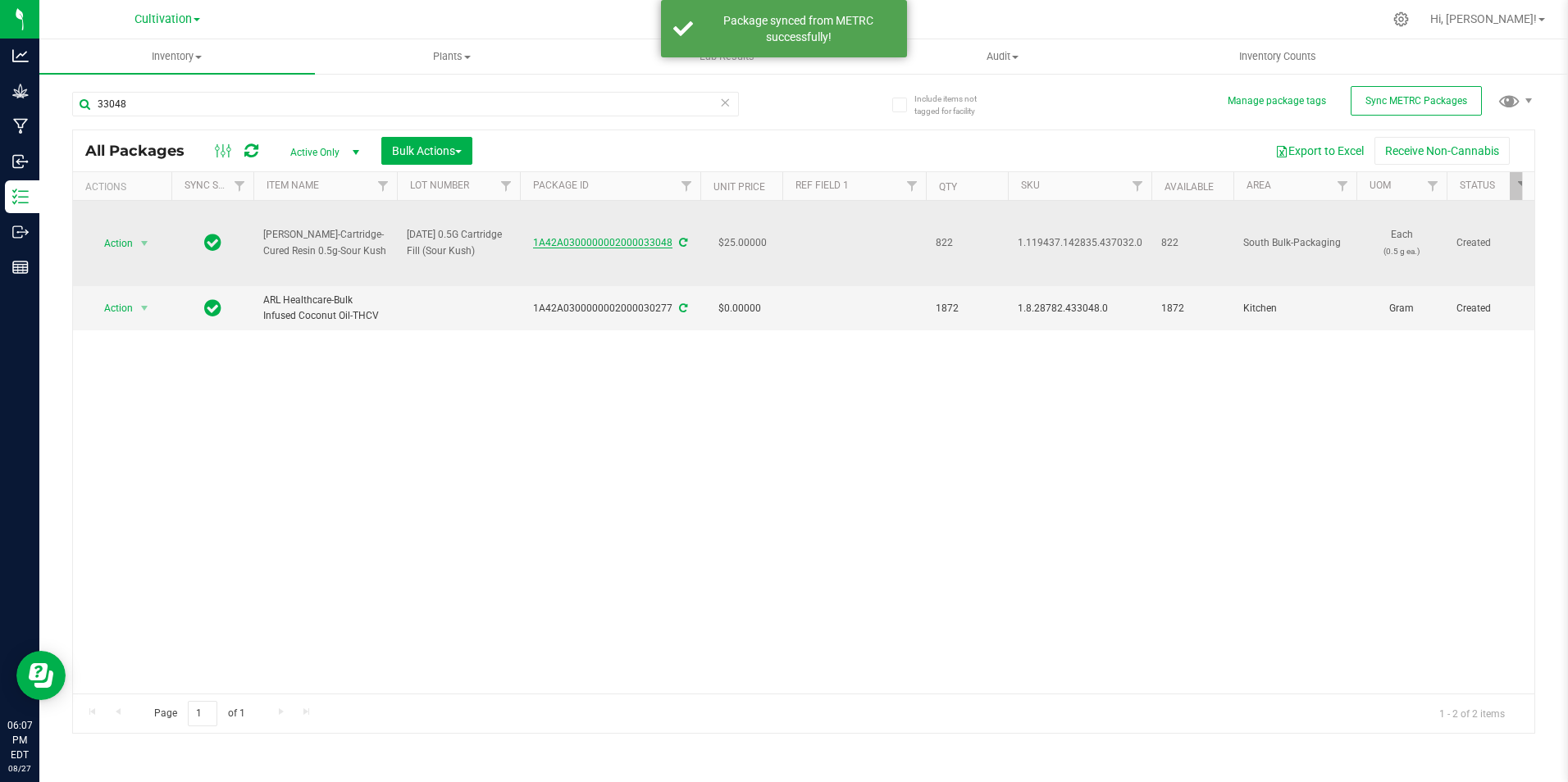
click at [646, 241] on link "1A42A0300000002000033048" at bounding box center [602, 243] width 139 height 12
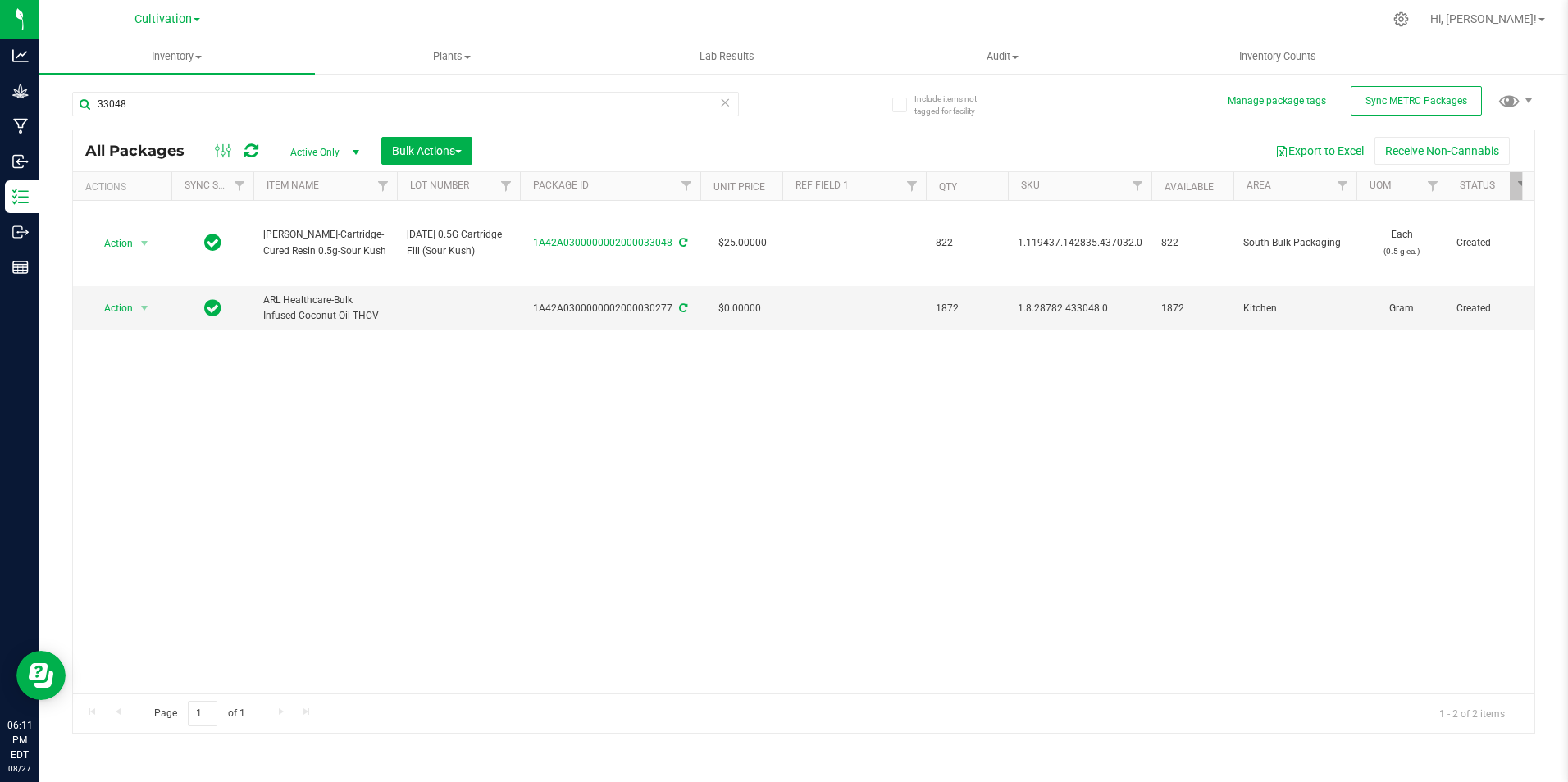
click at [357, 86] on div "33048" at bounding box center [438, 103] width 732 height 52
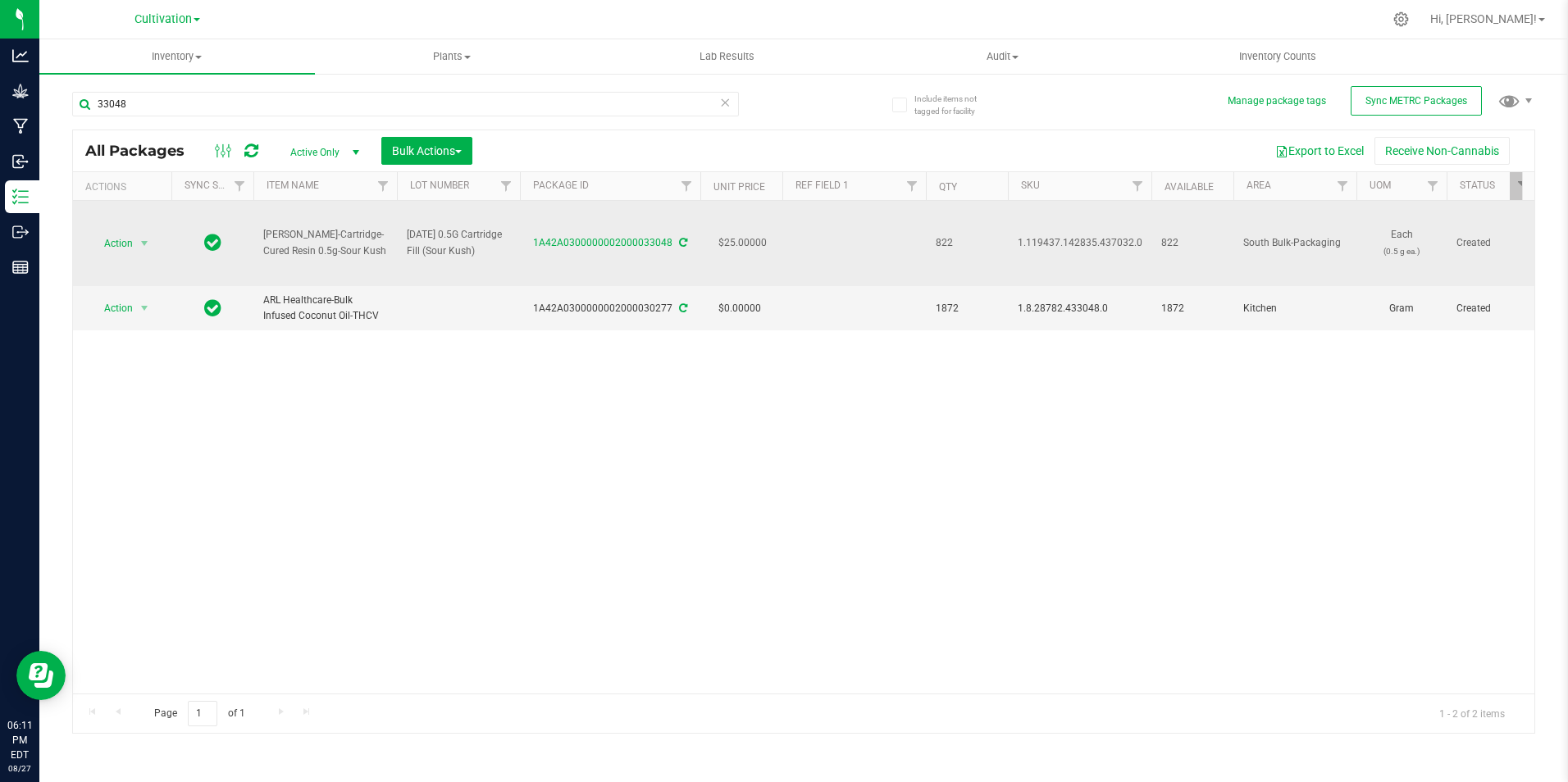
drag, startPoint x: 354, startPoint y: 250, endPoint x: 259, endPoint y: 237, distance: 95.9
click at [259, 237] on td "[PERSON_NAME]-Cartridge-Cured Resin 0.5g-Sour Kush" at bounding box center [325, 243] width 144 height 85
click at [630, 241] on link "1A42A0300000002000033048" at bounding box center [602, 243] width 139 height 12
